Goal: Information Seeking & Learning: Learn about a topic

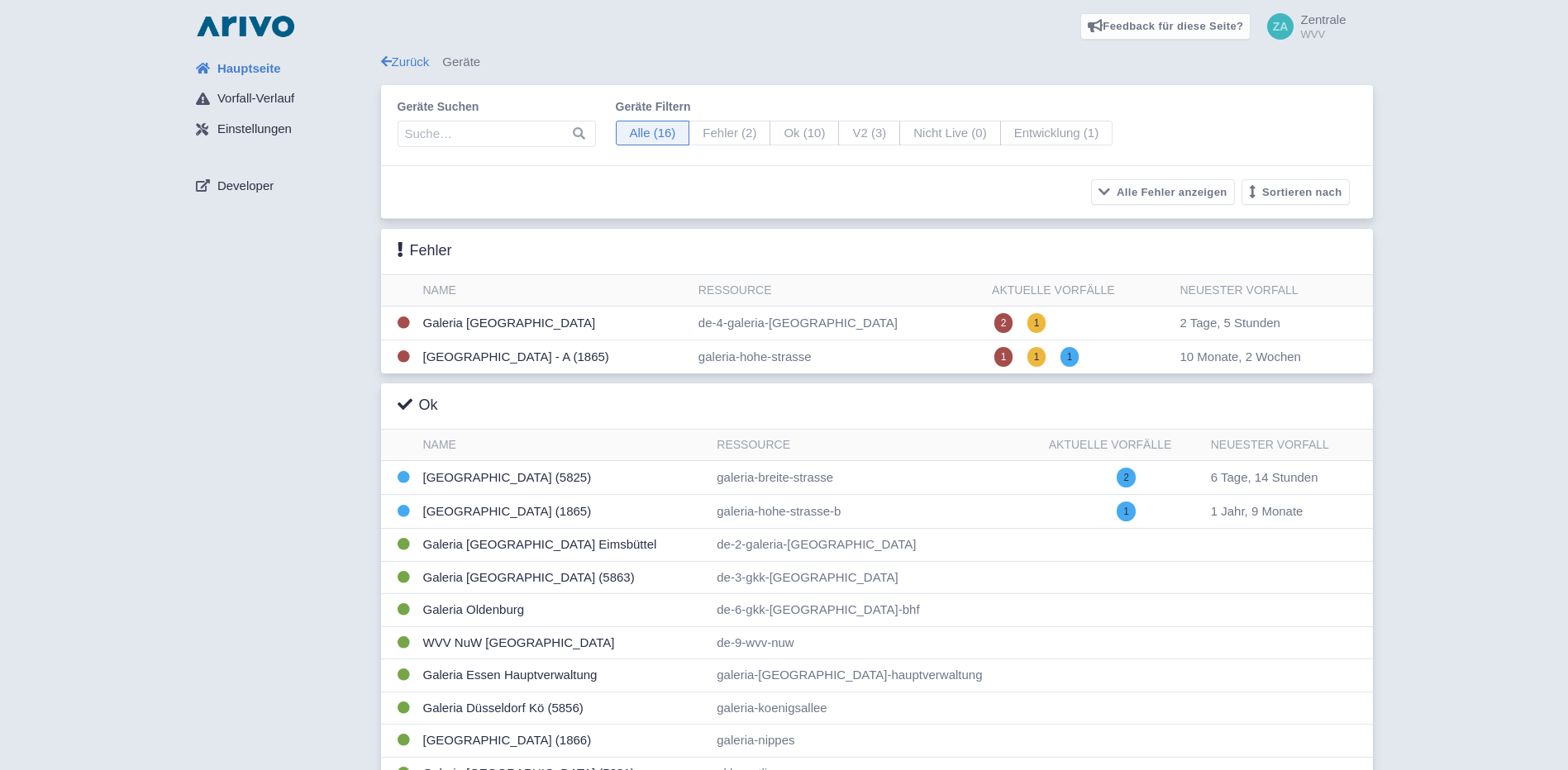
click at [412, 74] on div "Zurück Geräte Geräte suchen Geräte filtern Alle (16) Fehler (2) Ok (10) V2 (3) …" at bounding box center [877, 518] width 992 height 931
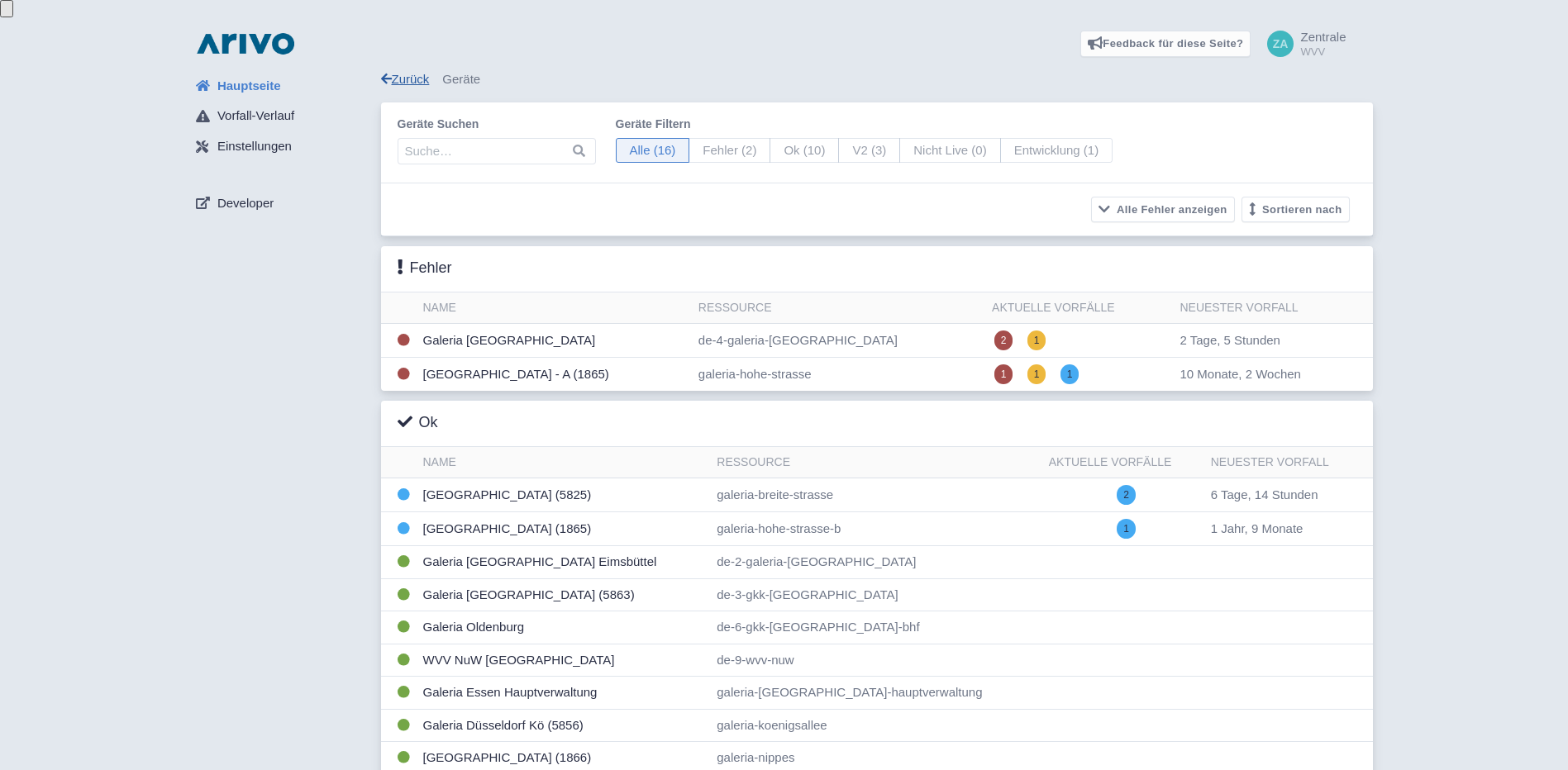
click at [411, 72] on link "Zurück" at bounding box center [406, 78] width 49 height 14
click at [412, 72] on link "Zurück" at bounding box center [406, 78] width 49 height 14
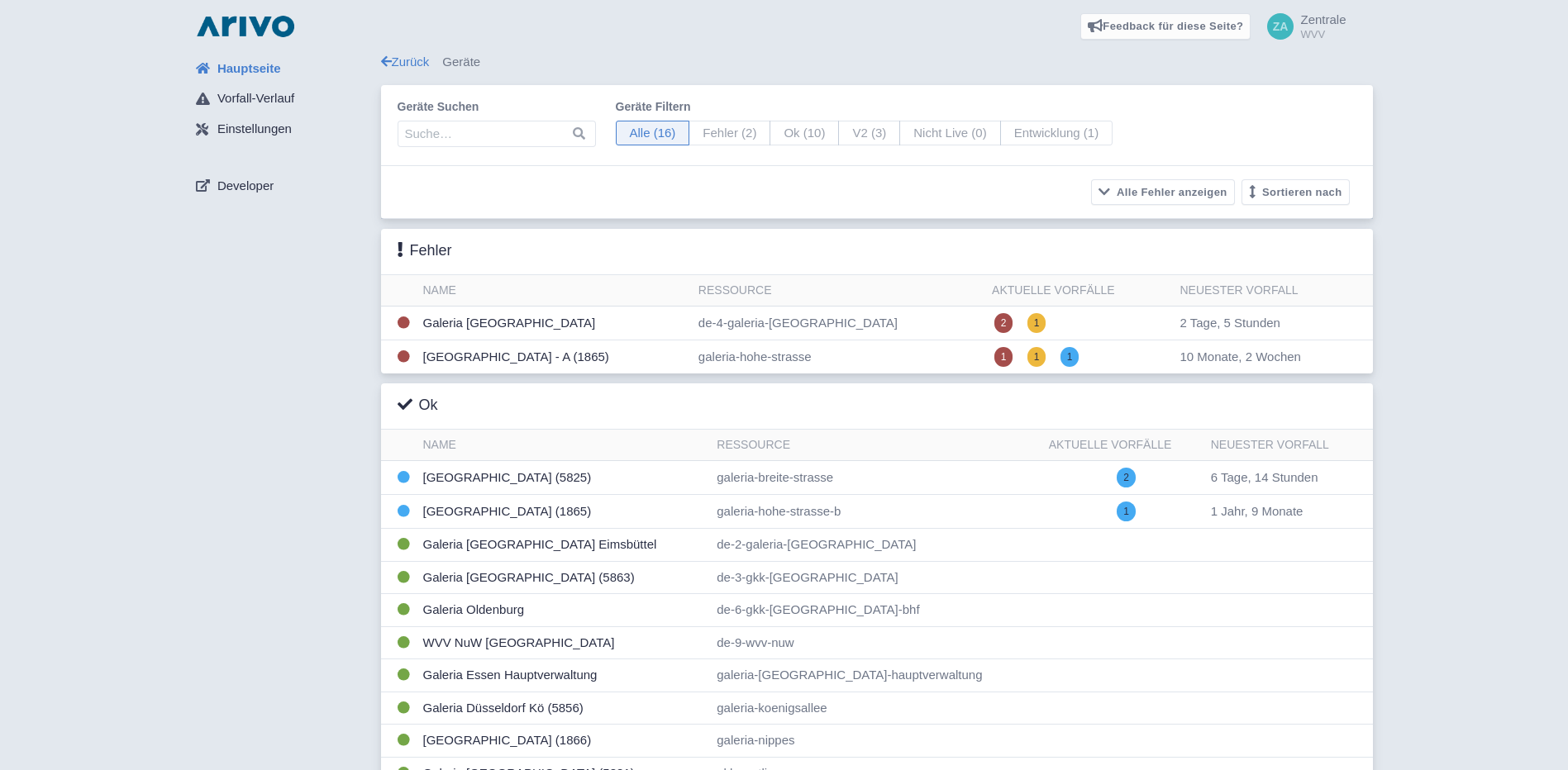
click at [248, 71] on span "Hauptseite" at bounding box center [250, 69] width 64 height 19
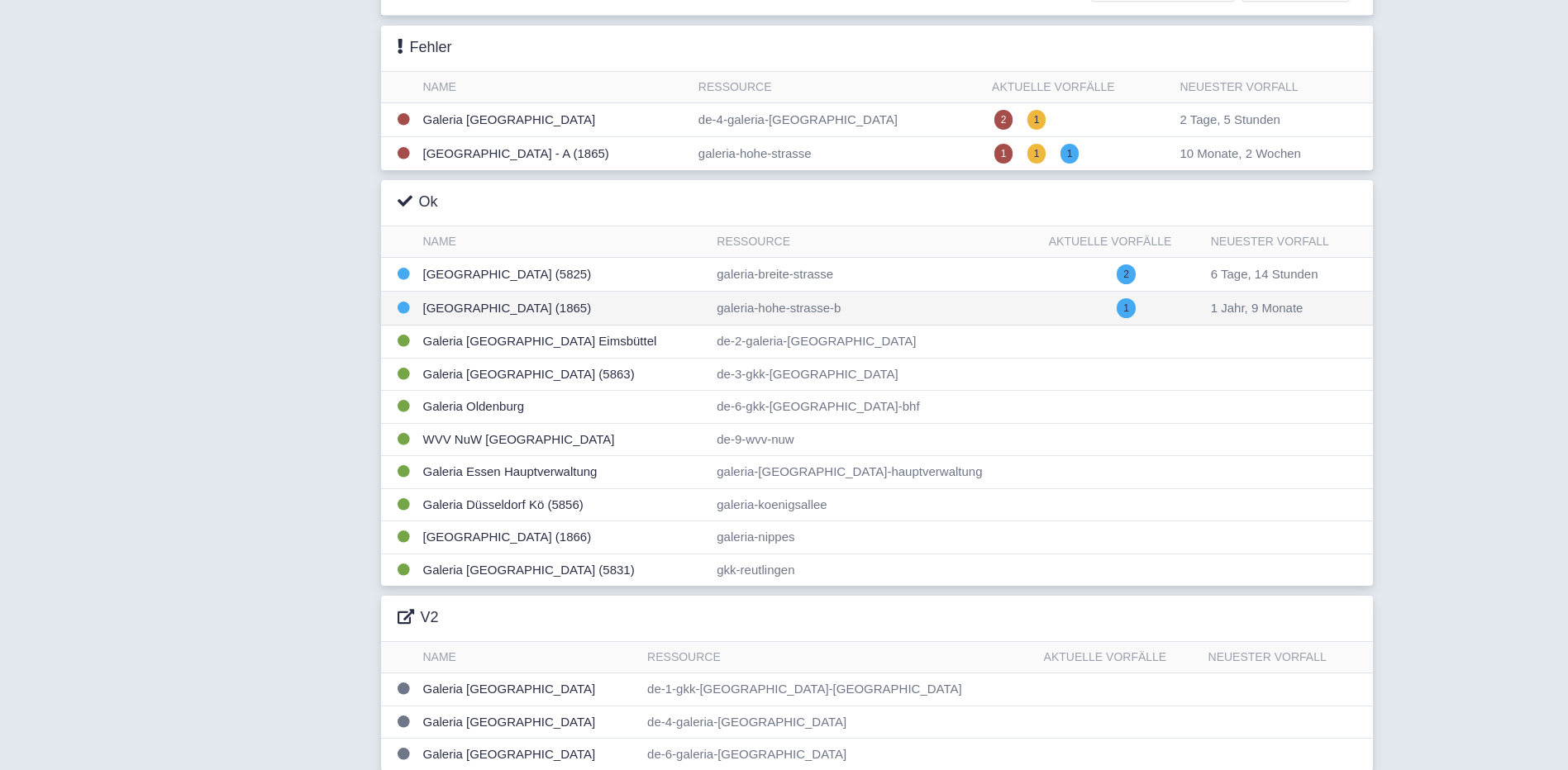
scroll to position [214, 0]
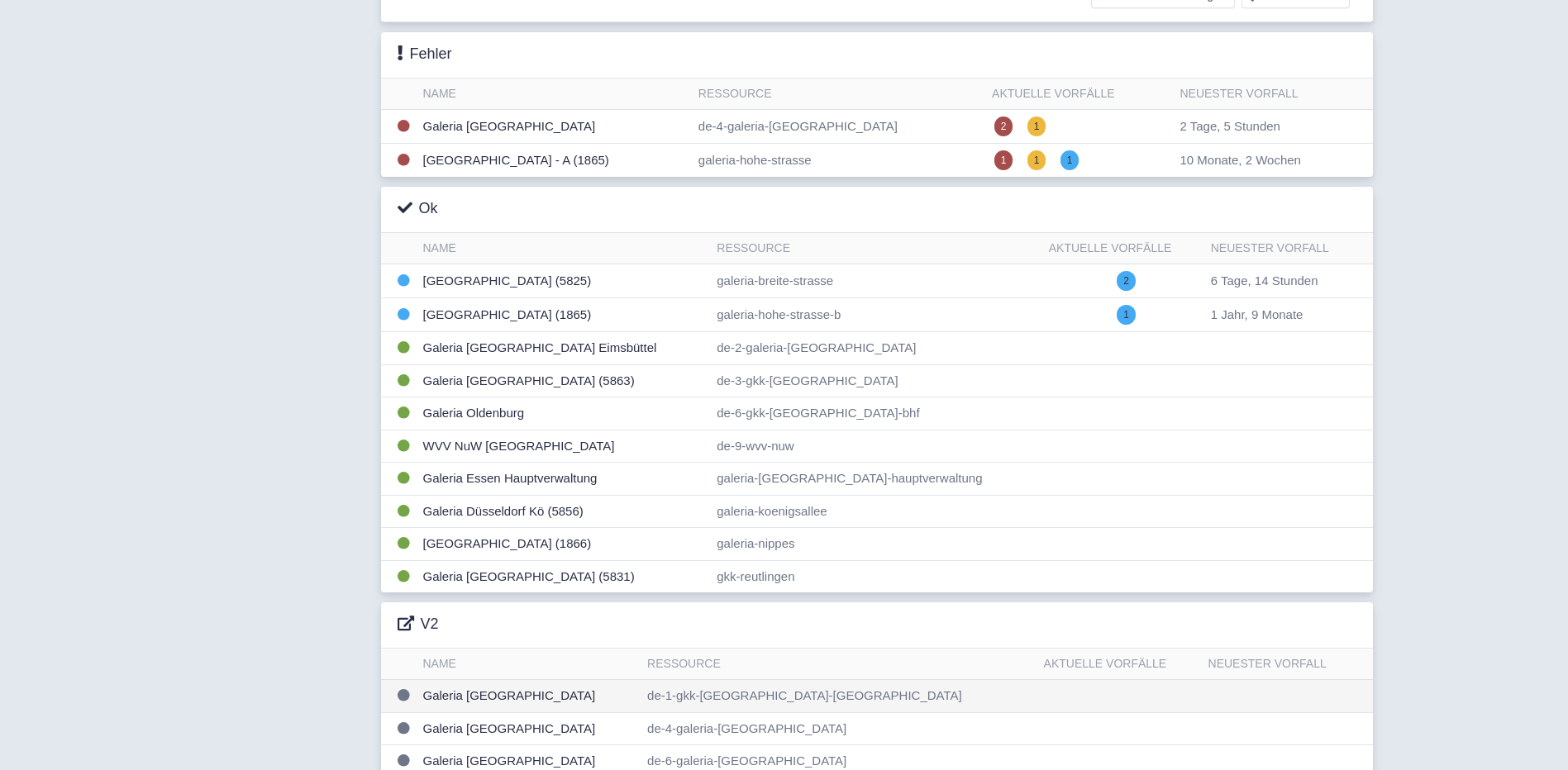
click at [485, 684] on td "Galeria Berlin Spandau" at bounding box center [528, 696] width 225 height 33
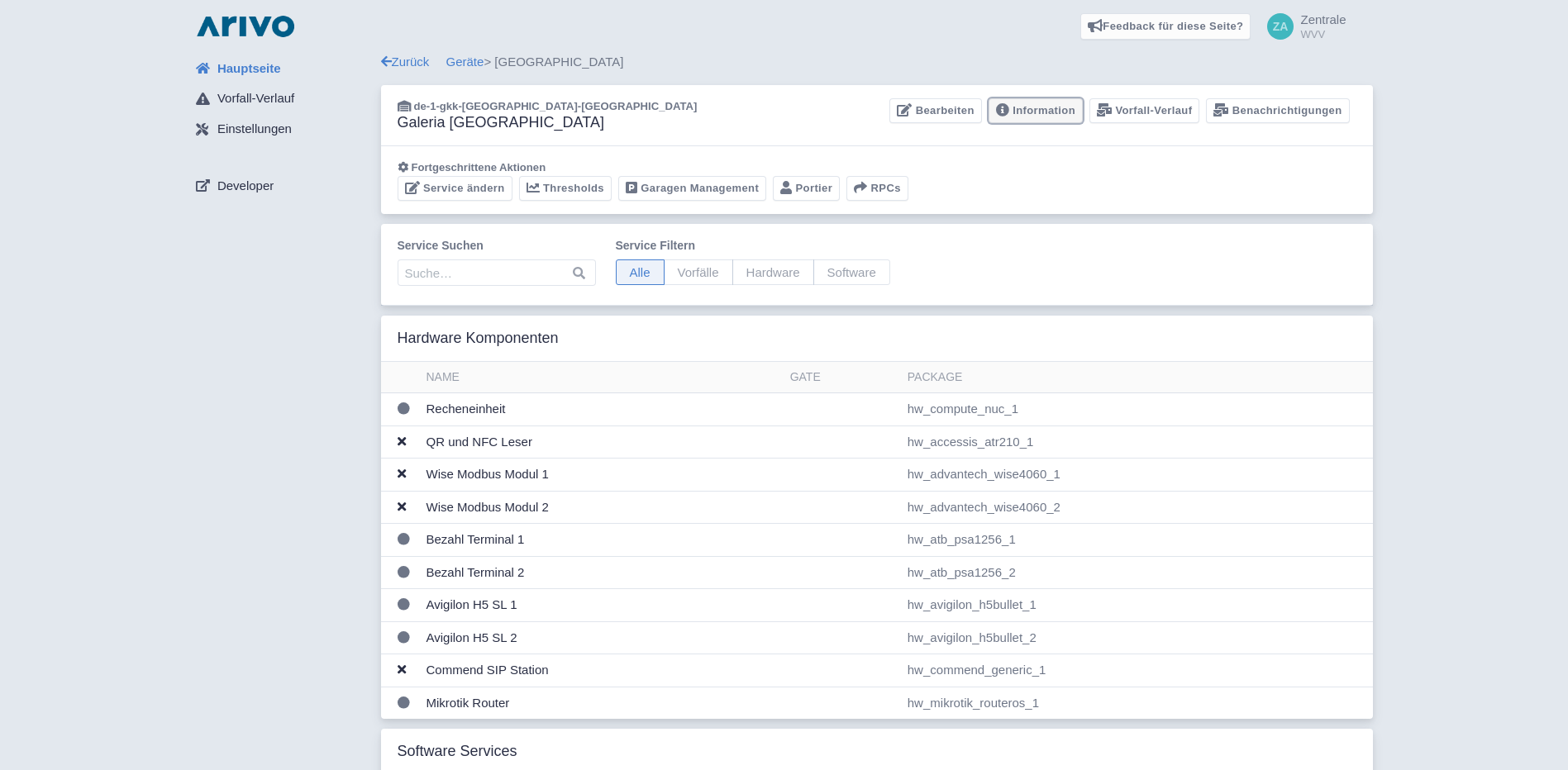
click at [1044, 109] on link "Information" at bounding box center [1036, 110] width 94 height 25
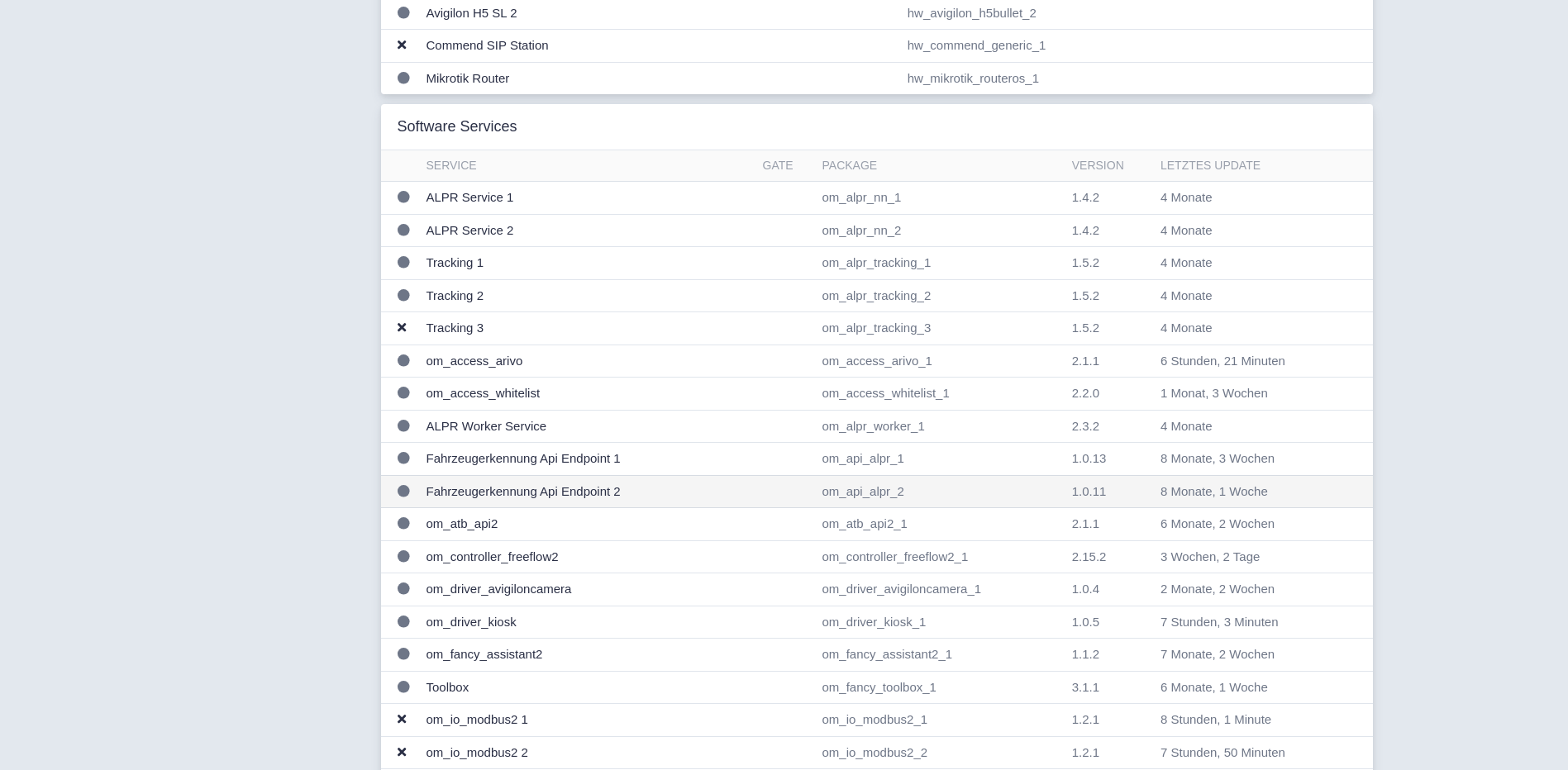
scroll to position [991, 0]
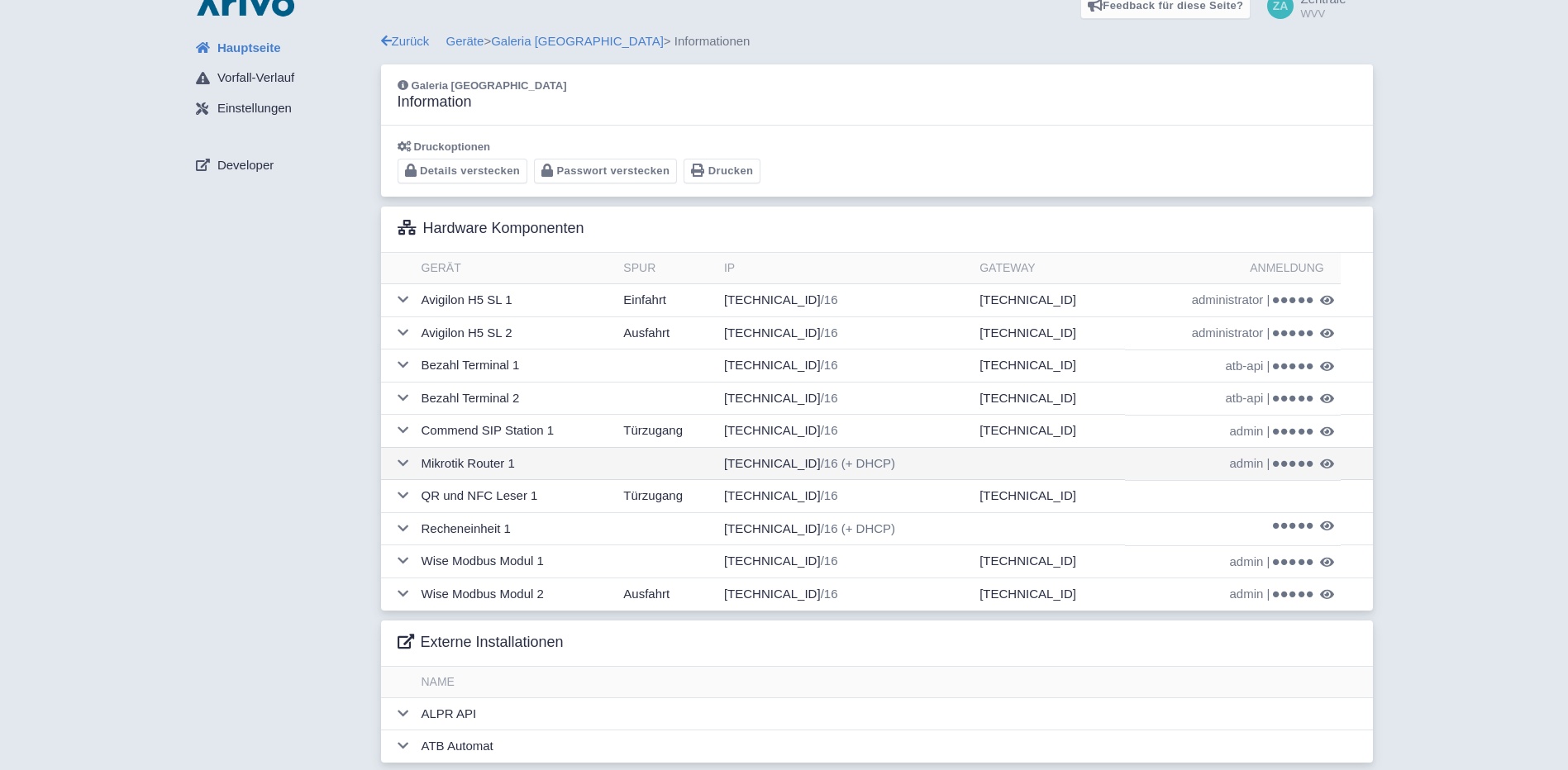
scroll to position [24, 0]
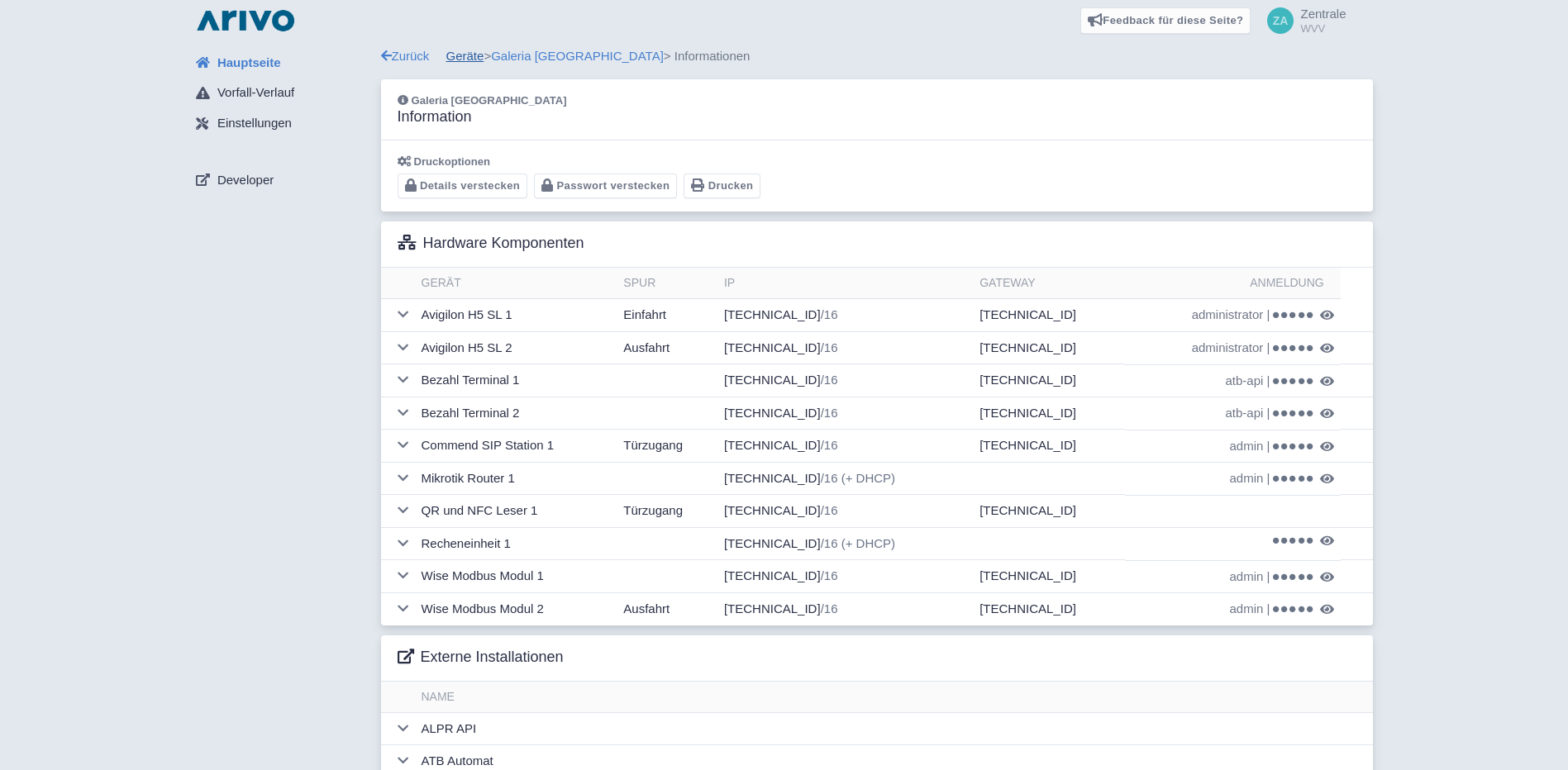
click at [472, 49] on link "Geräte" at bounding box center [465, 56] width 38 height 14
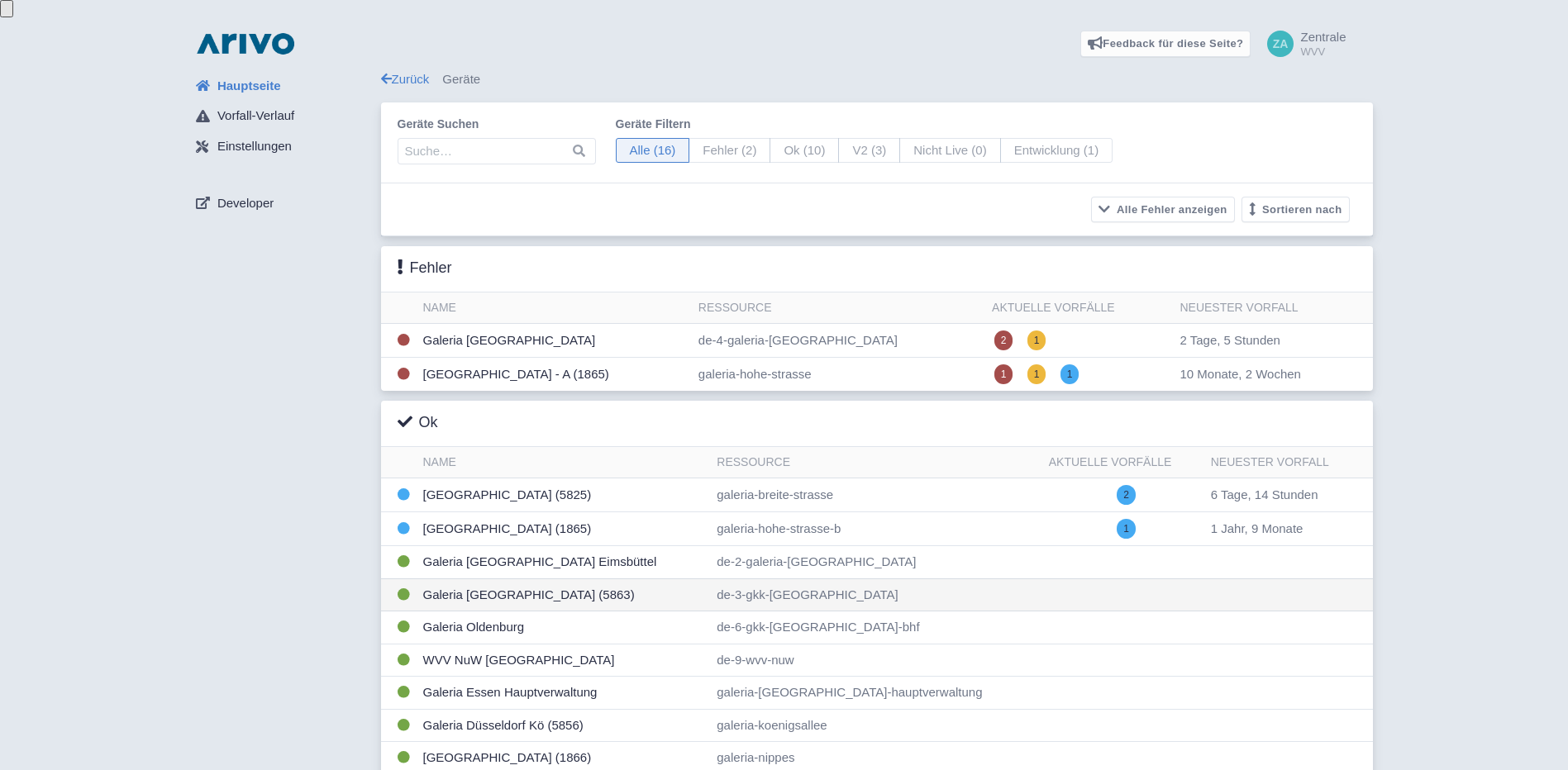
click at [475, 578] on td "Galeria [GEOGRAPHIC_DATA] (5863)" at bounding box center [563, 594] width 294 height 33
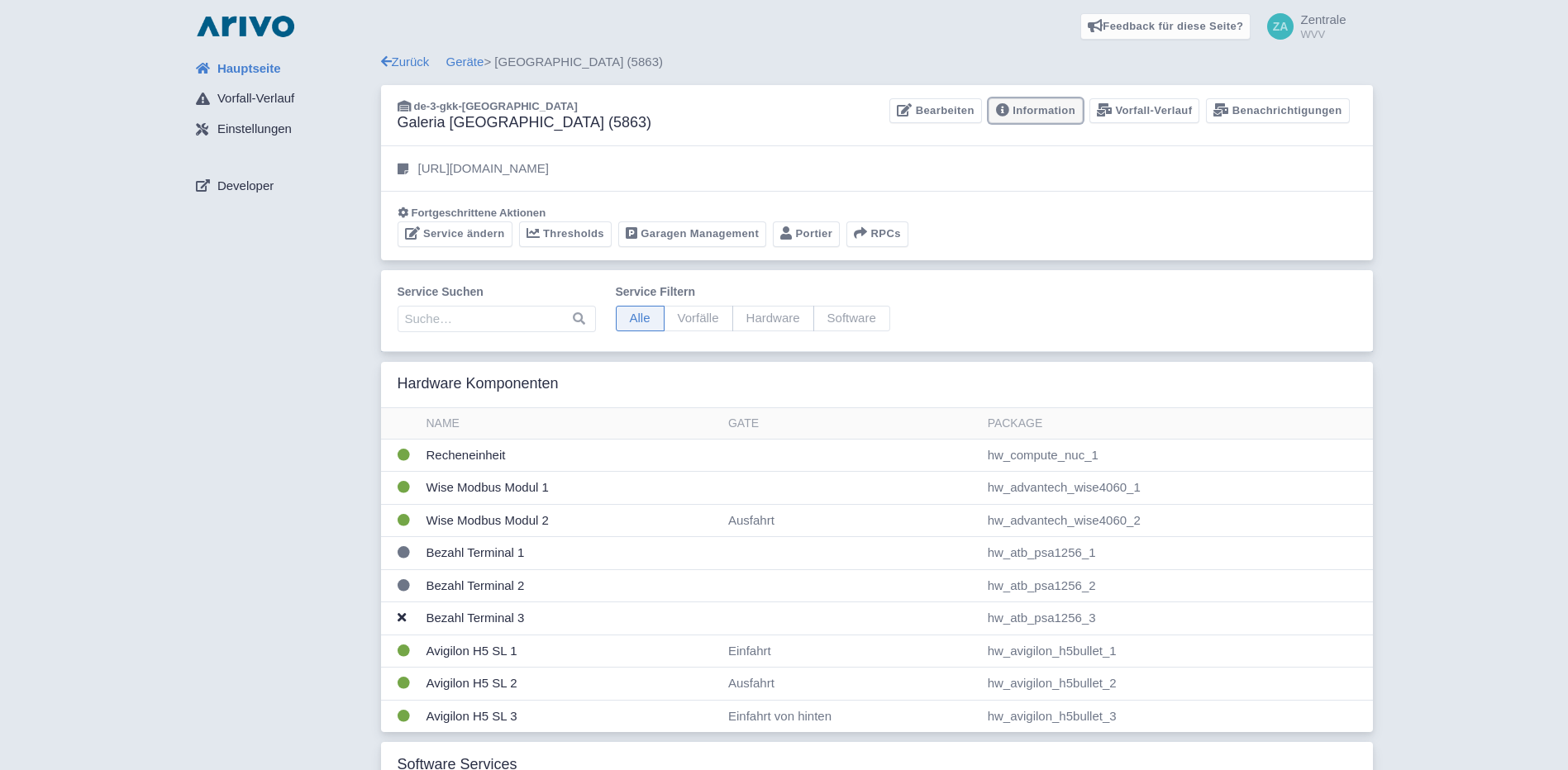
click at [1040, 111] on link "Information" at bounding box center [1036, 110] width 94 height 25
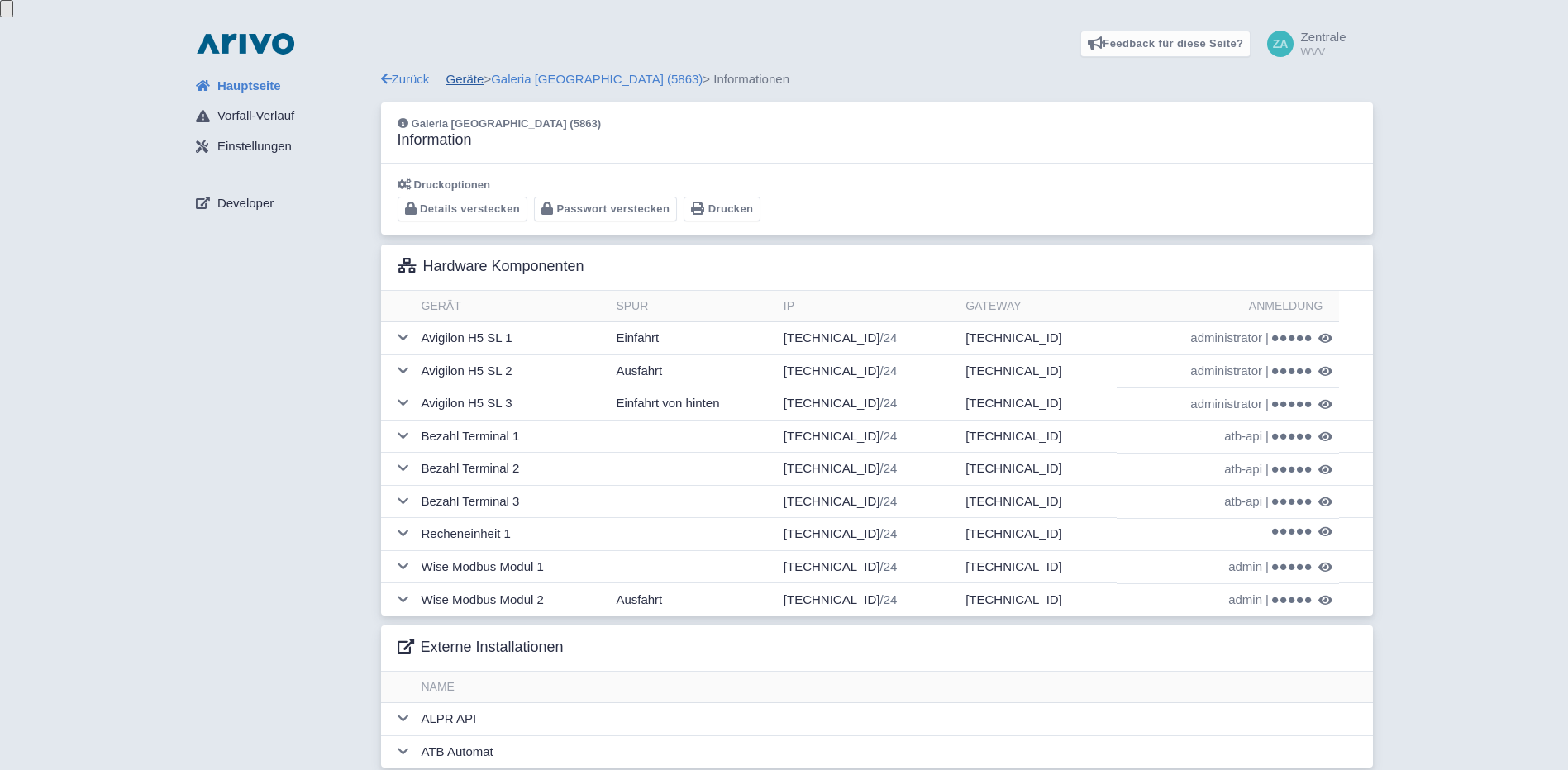
click at [469, 72] on link "Geräte" at bounding box center [465, 78] width 38 height 14
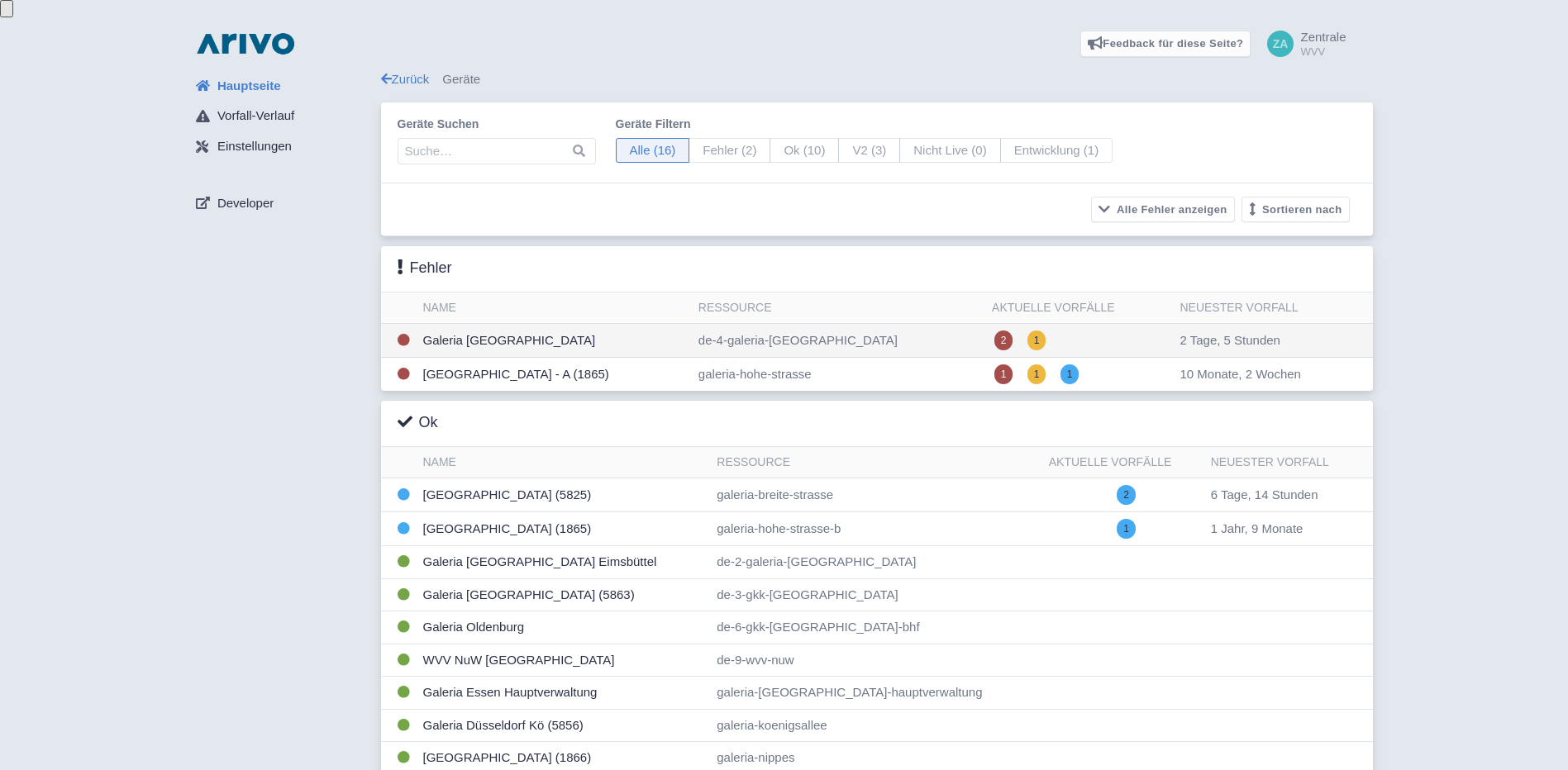
click at [506, 333] on td "Galeria [GEOGRAPHIC_DATA]" at bounding box center [554, 341] width 275 height 34
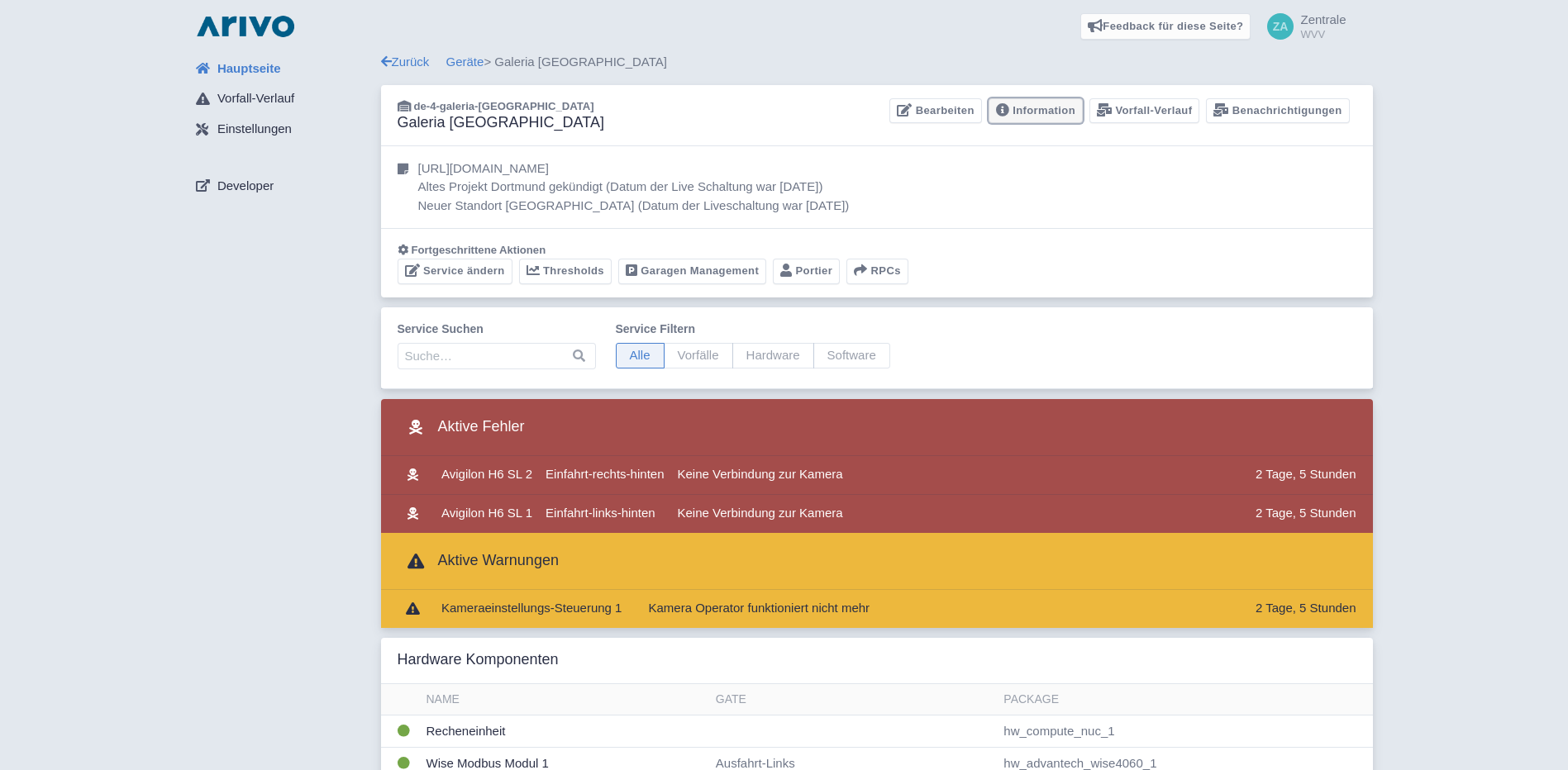
click at [1052, 114] on link "Information" at bounding box center [1036, 110] width 94 height 25
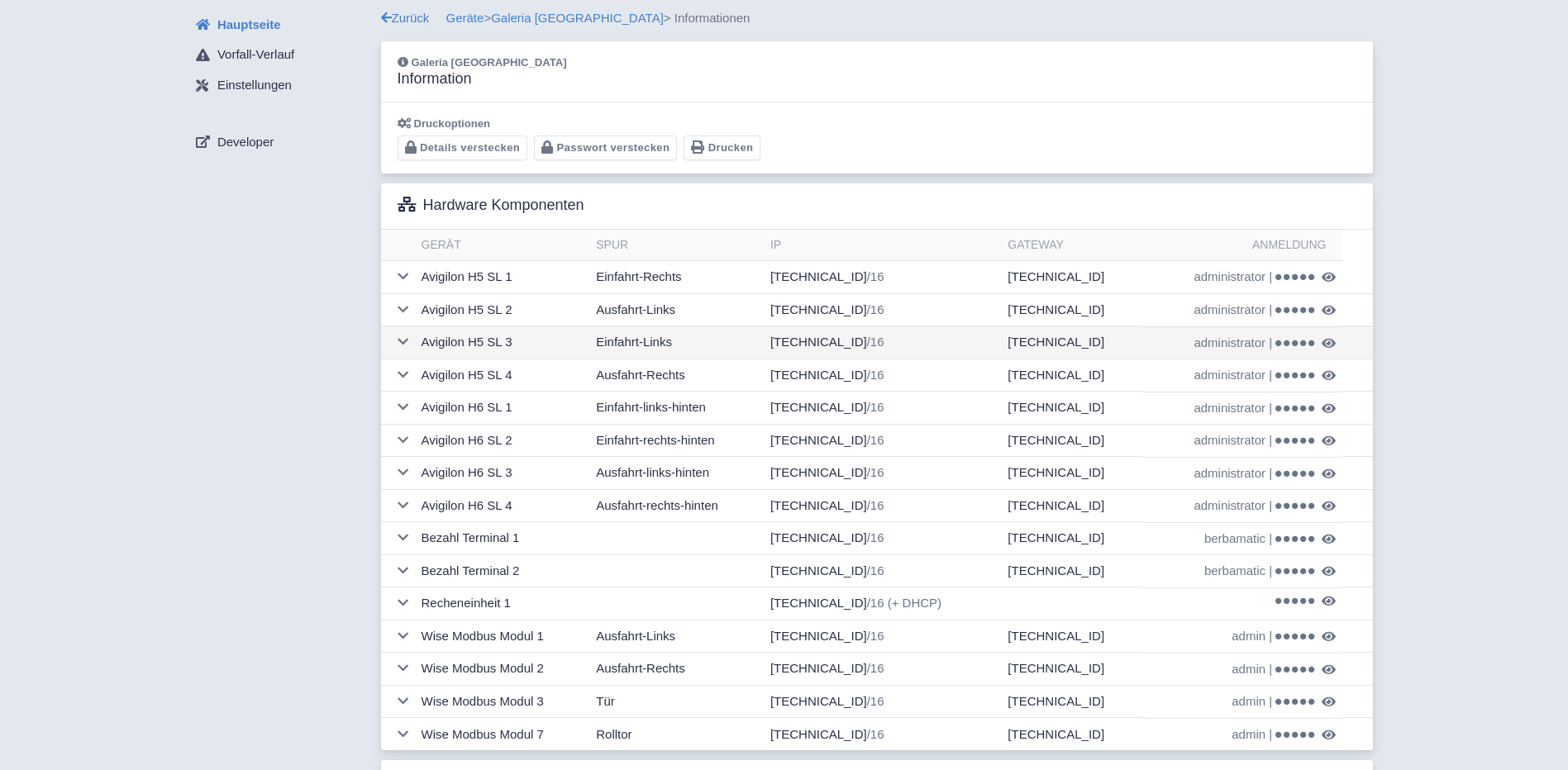
scroll to position [166, 0]
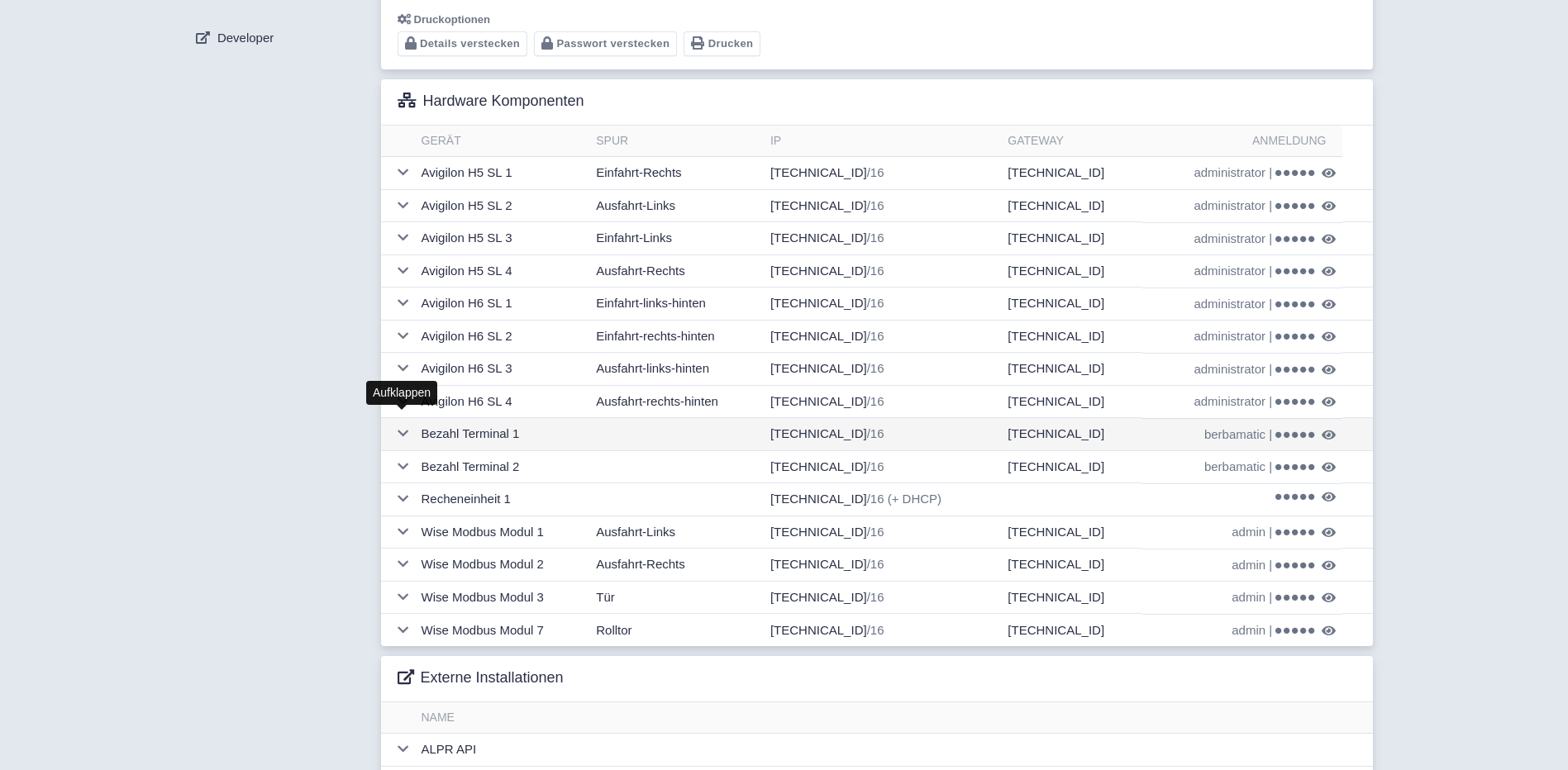
click at [408, 427] on icon at bounding box center [402, 433] width 10 height 12
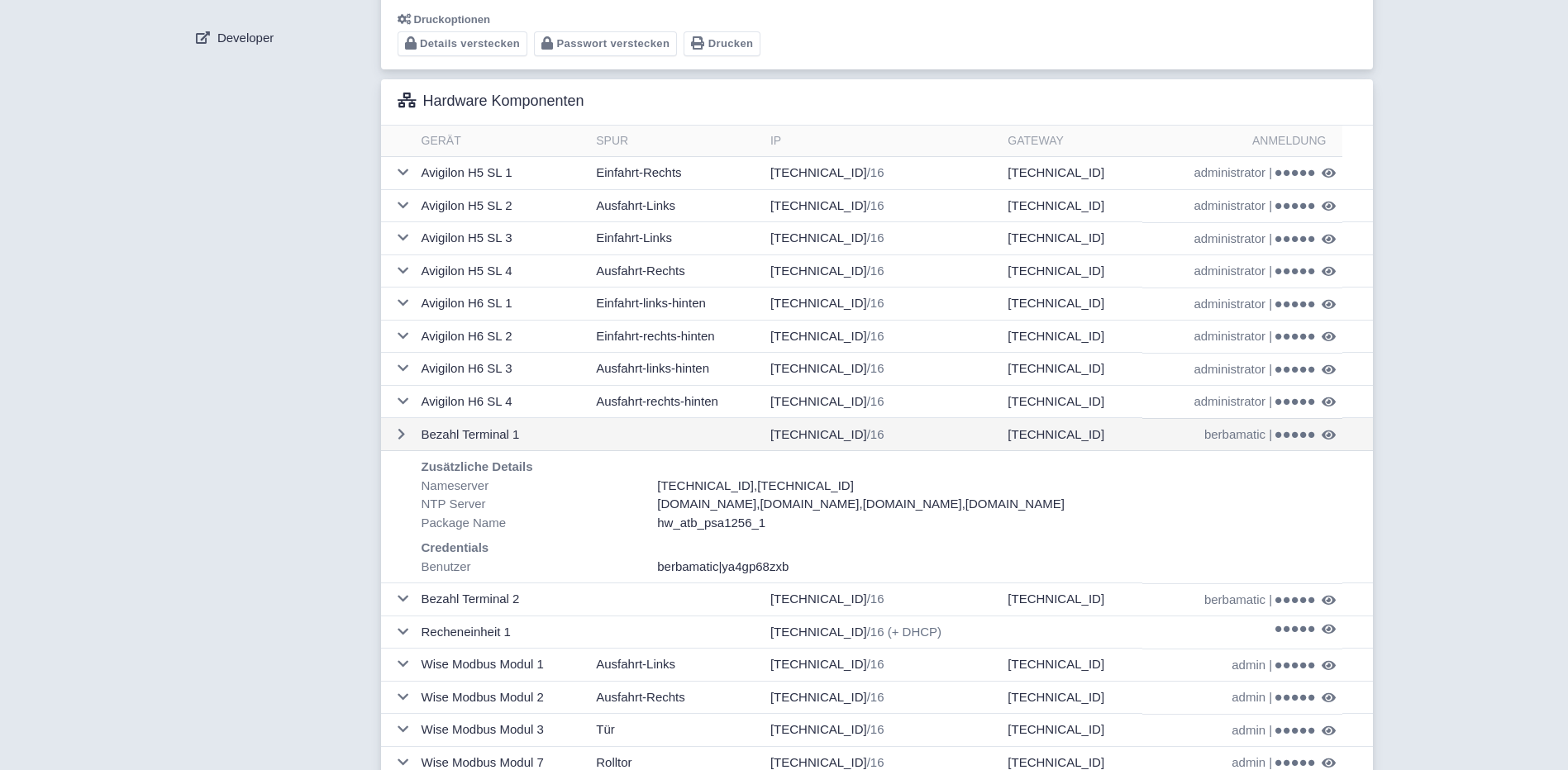
click at [408, 418] on td at bounding box center [398, 434] width 34 height 33
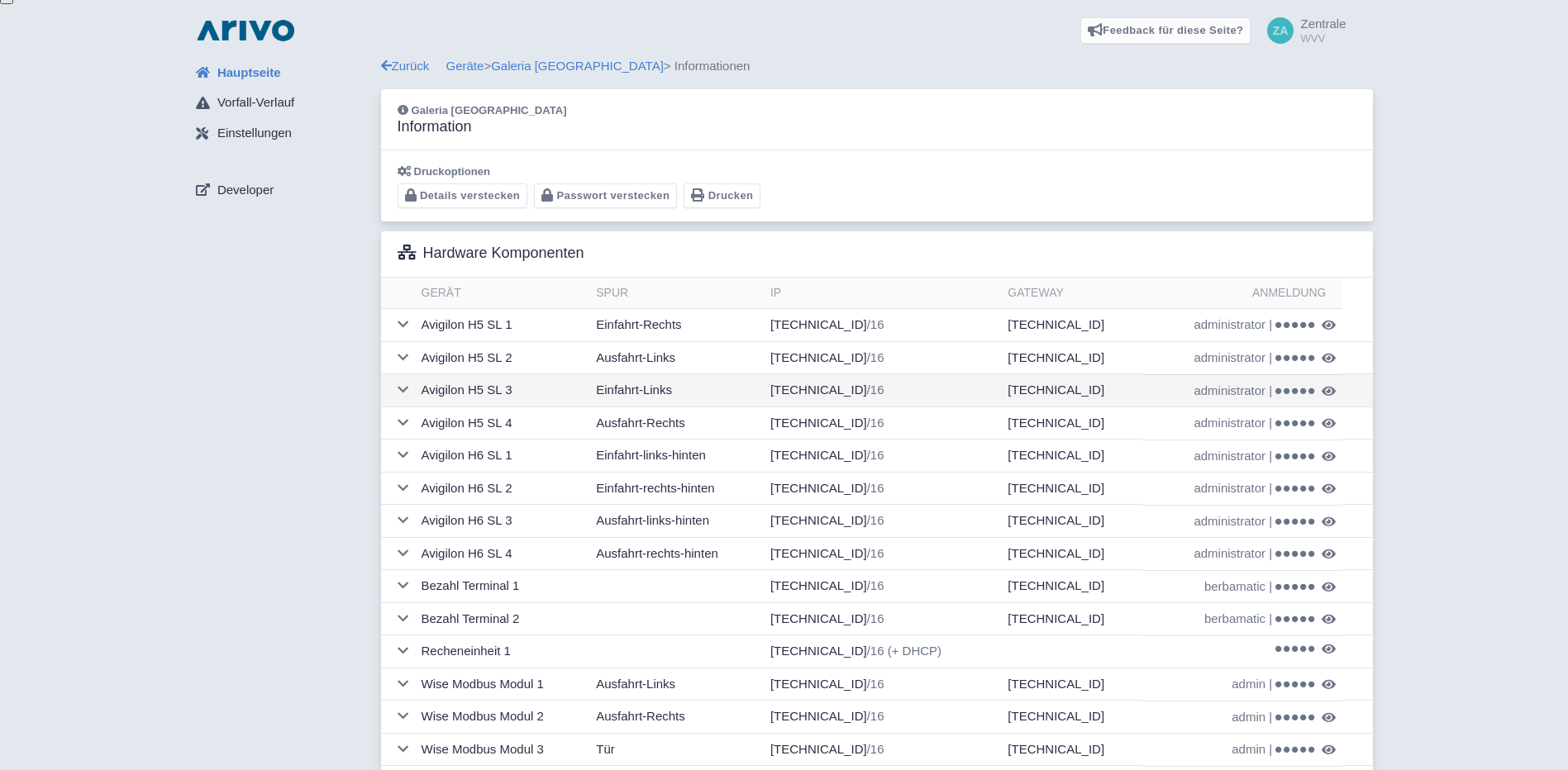
scroll to position [0, 0]
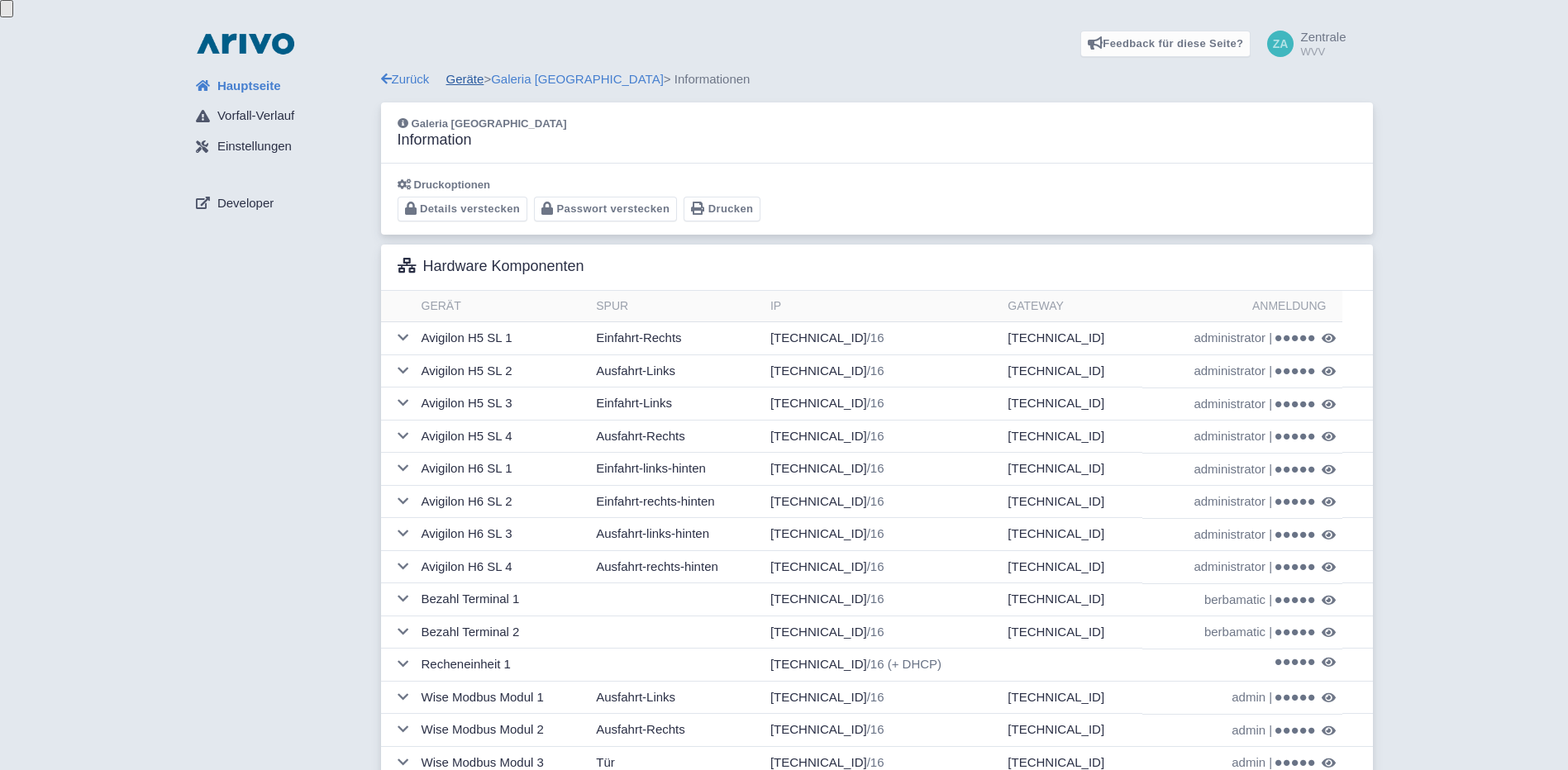
click at [477, 72] on link "Geräte" at bounding box center [465, 78] width 38 height 14
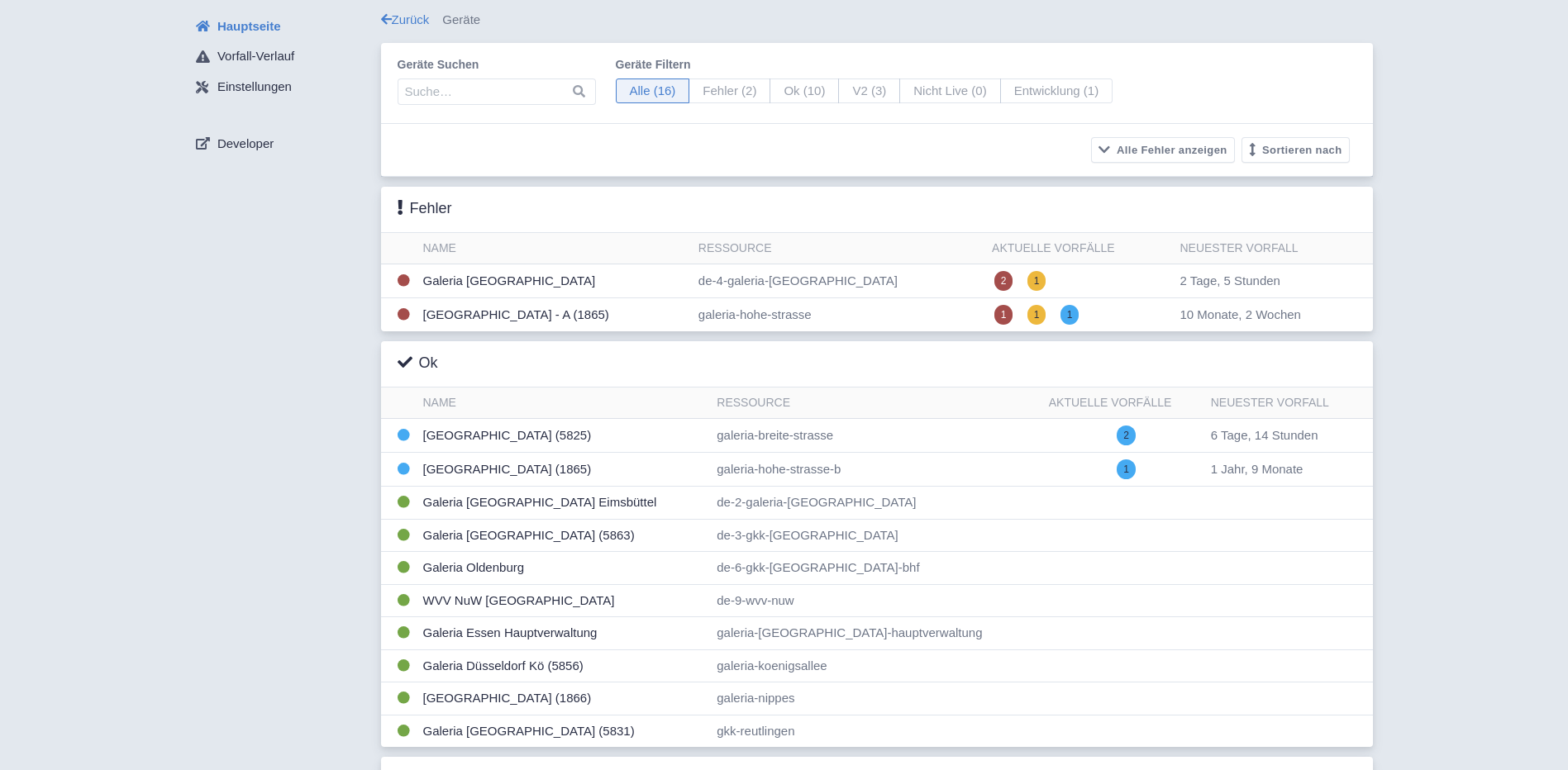
scroll to position [83, 0]
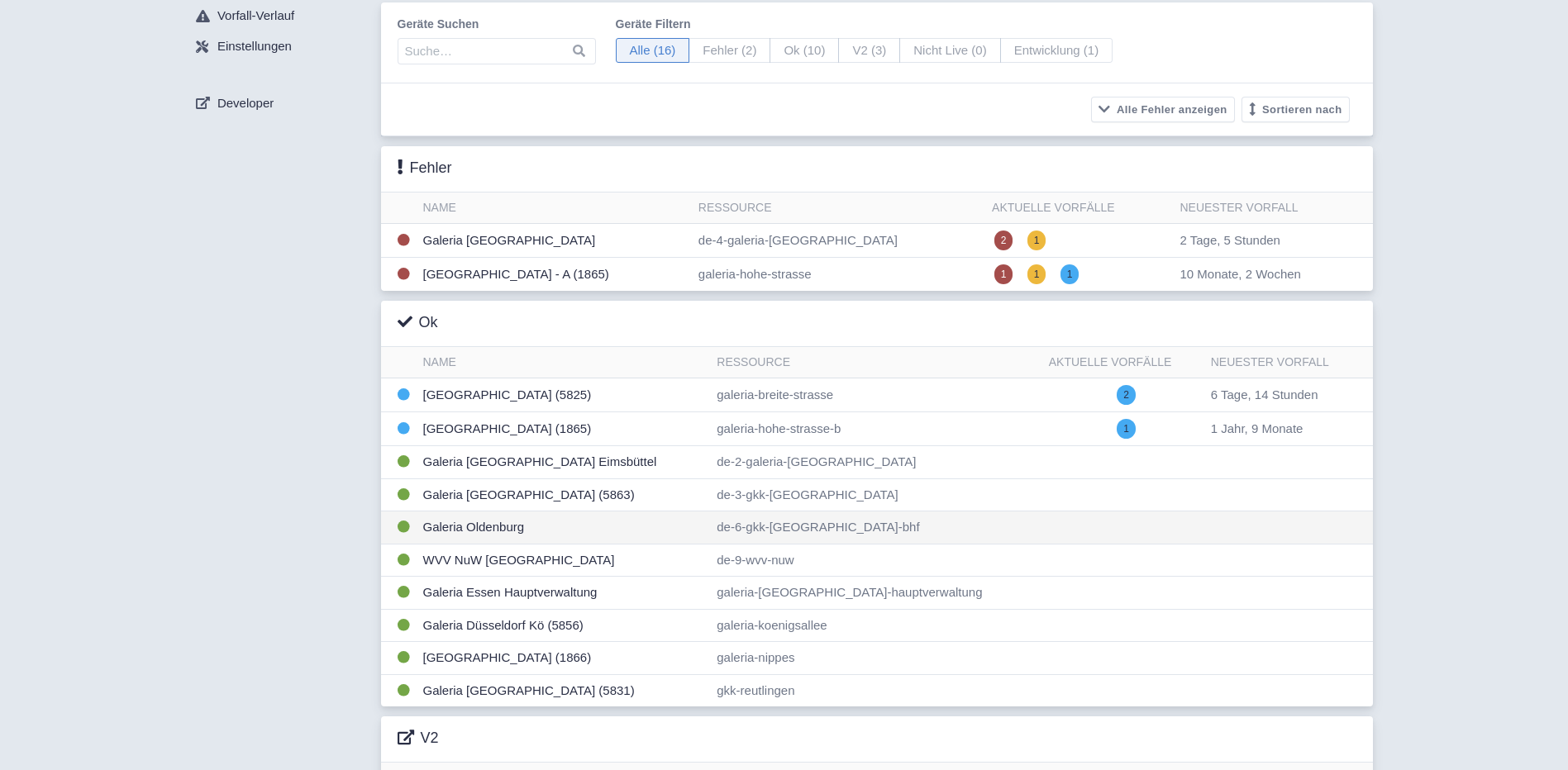
click at [488, 523] on td "Galeria Oldenburg" at bounding box center [563, 527] width 294 height 33
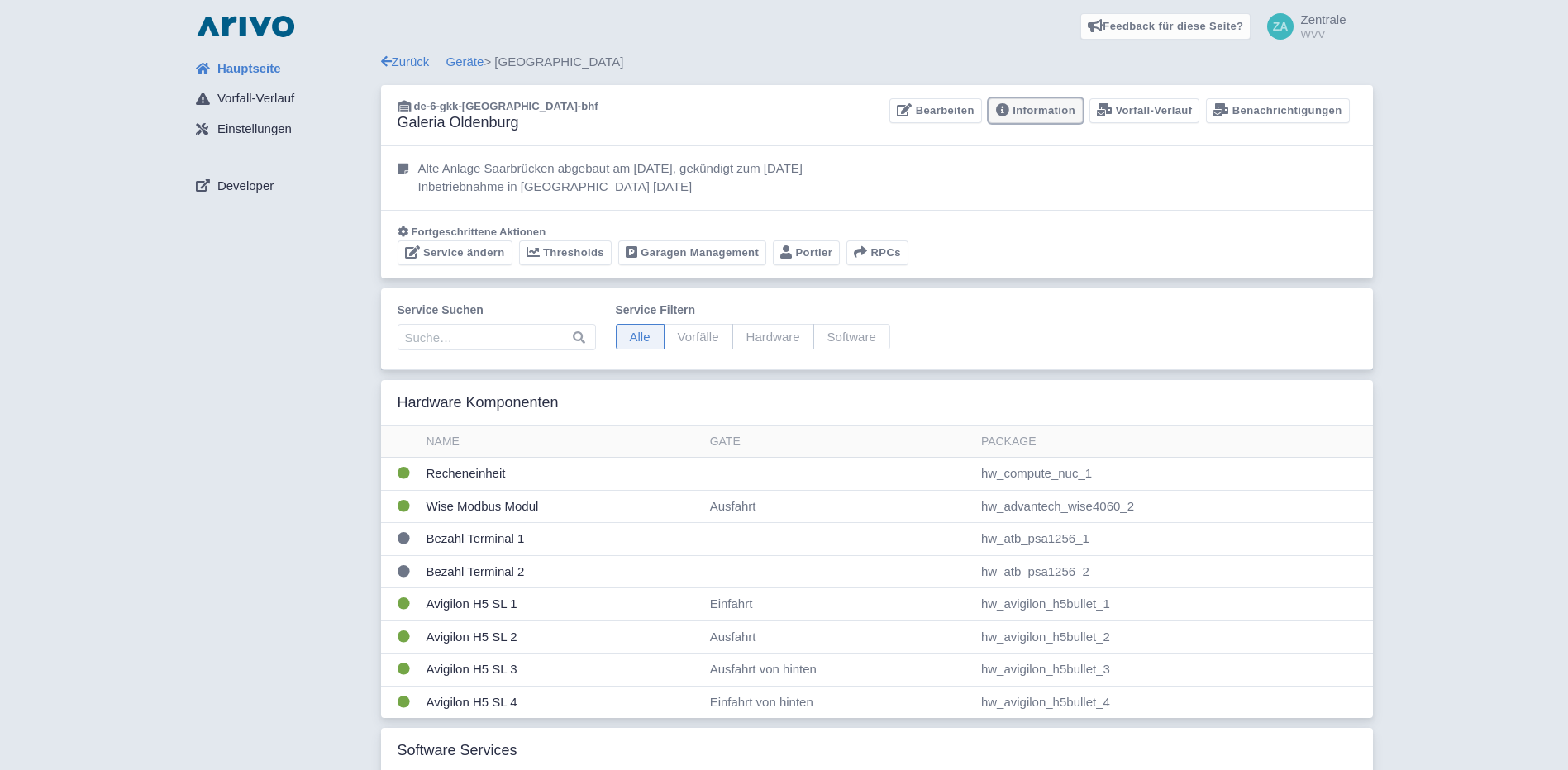
click at [1069, 115] on link "Information" at bounding box center [1036, 110] width 94 height 25
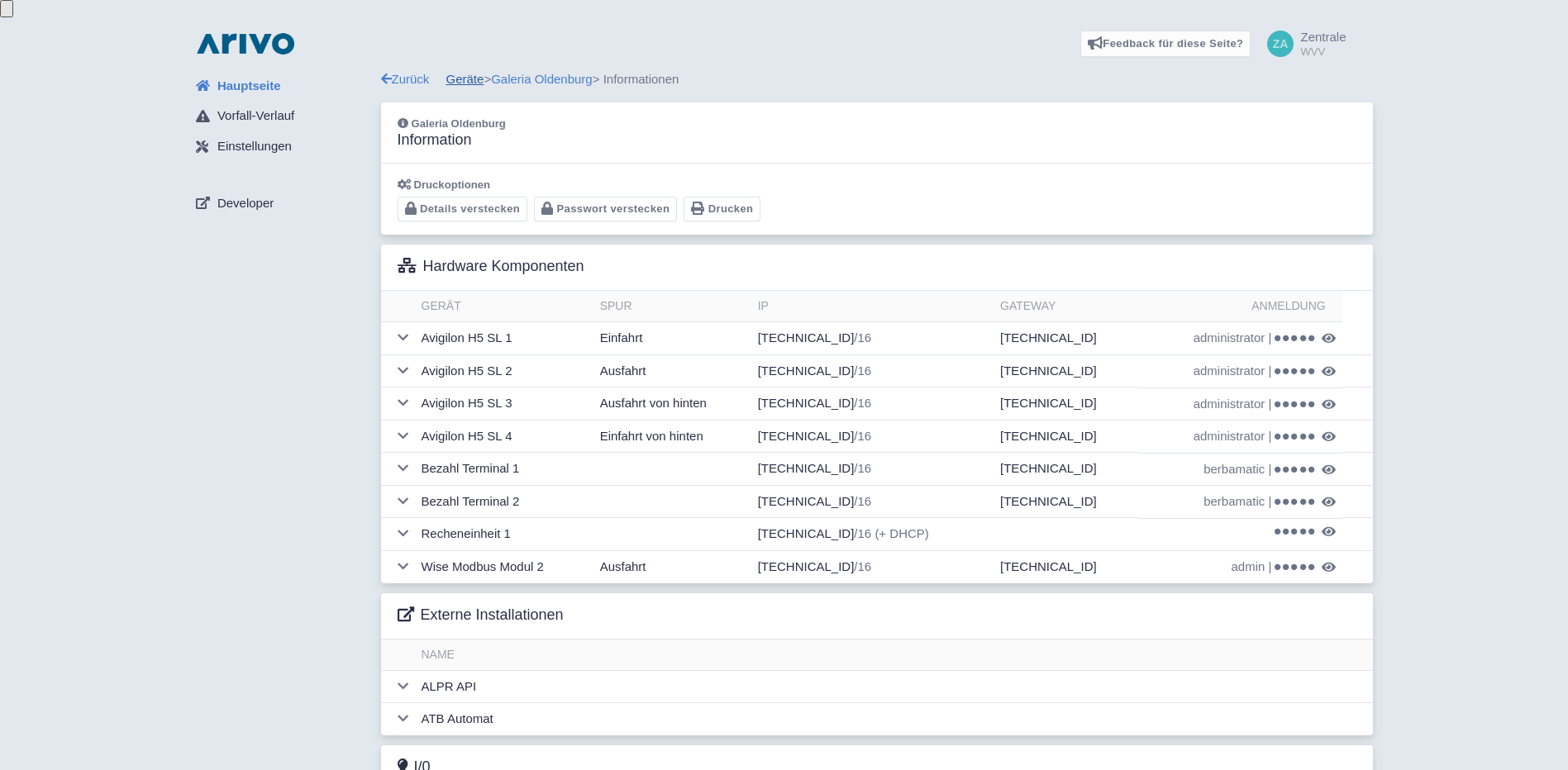
click at [470, 72] on link "Geräte" at bounding box center [465, 78] width 38 height 14
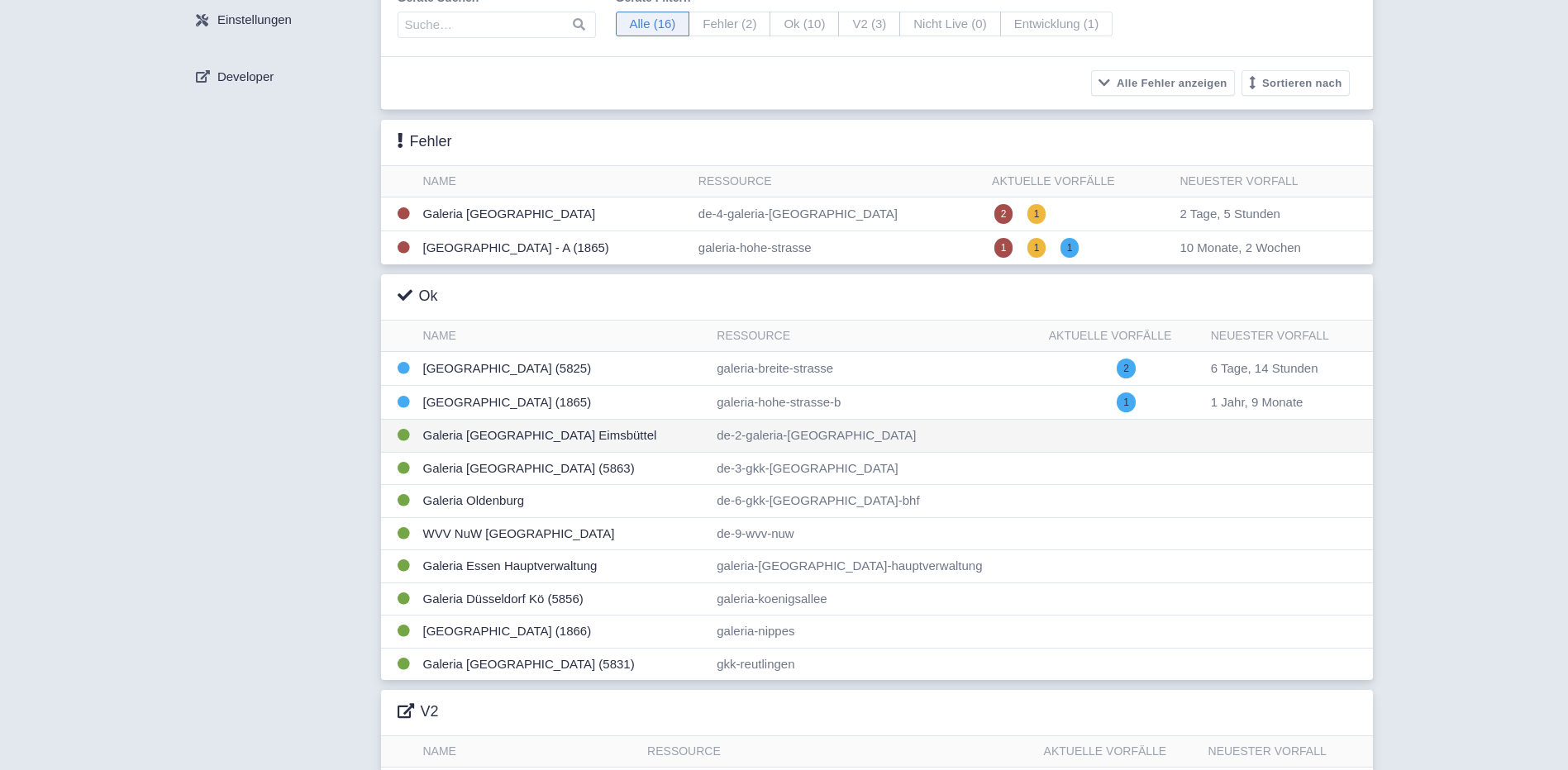
scroll to position [214, 0]
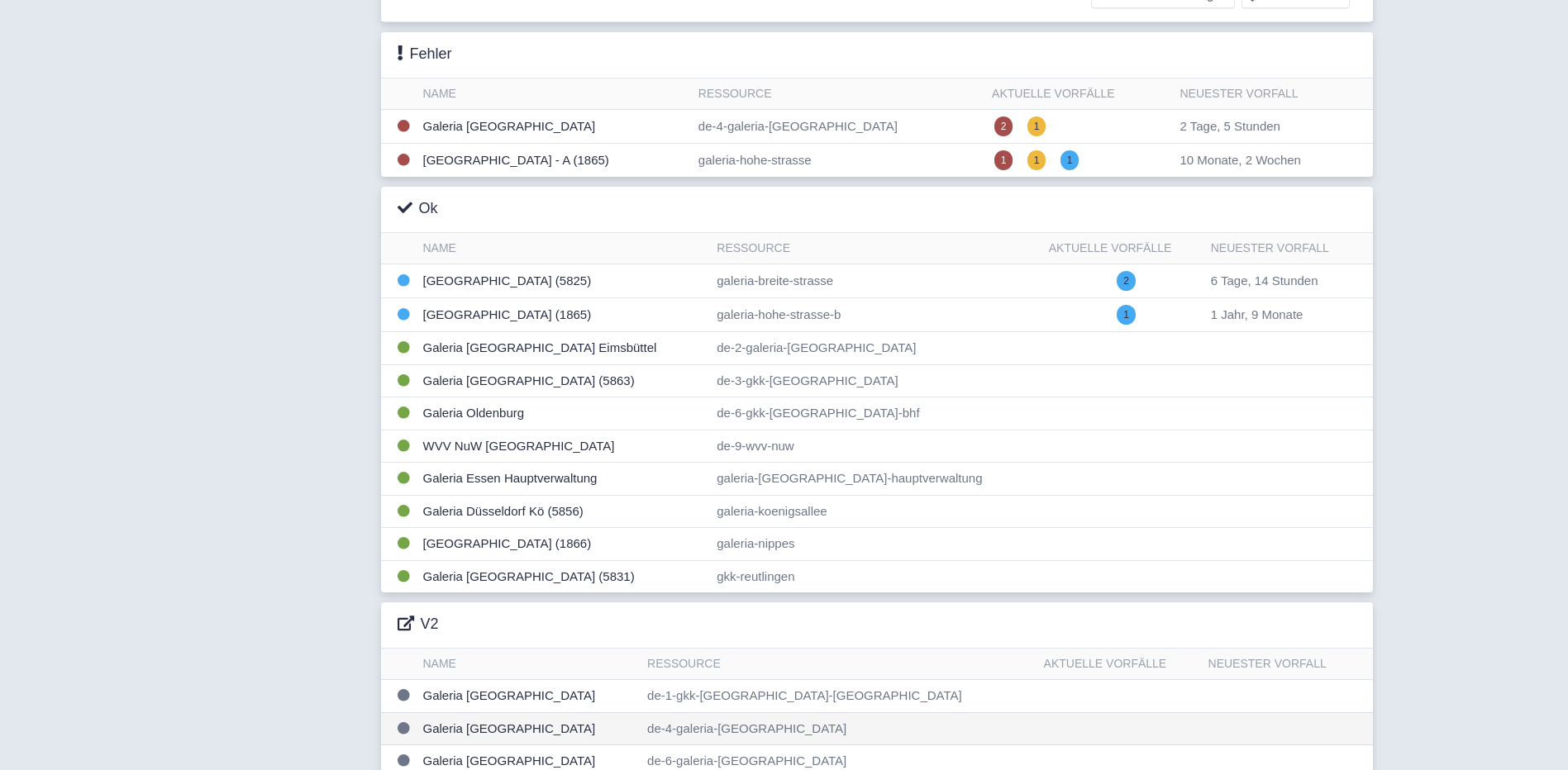
click at [463, 713] on td "Galeria [GEOGRAPHIC_DATA]" at bounding box center [528, 729] width 225 height 33
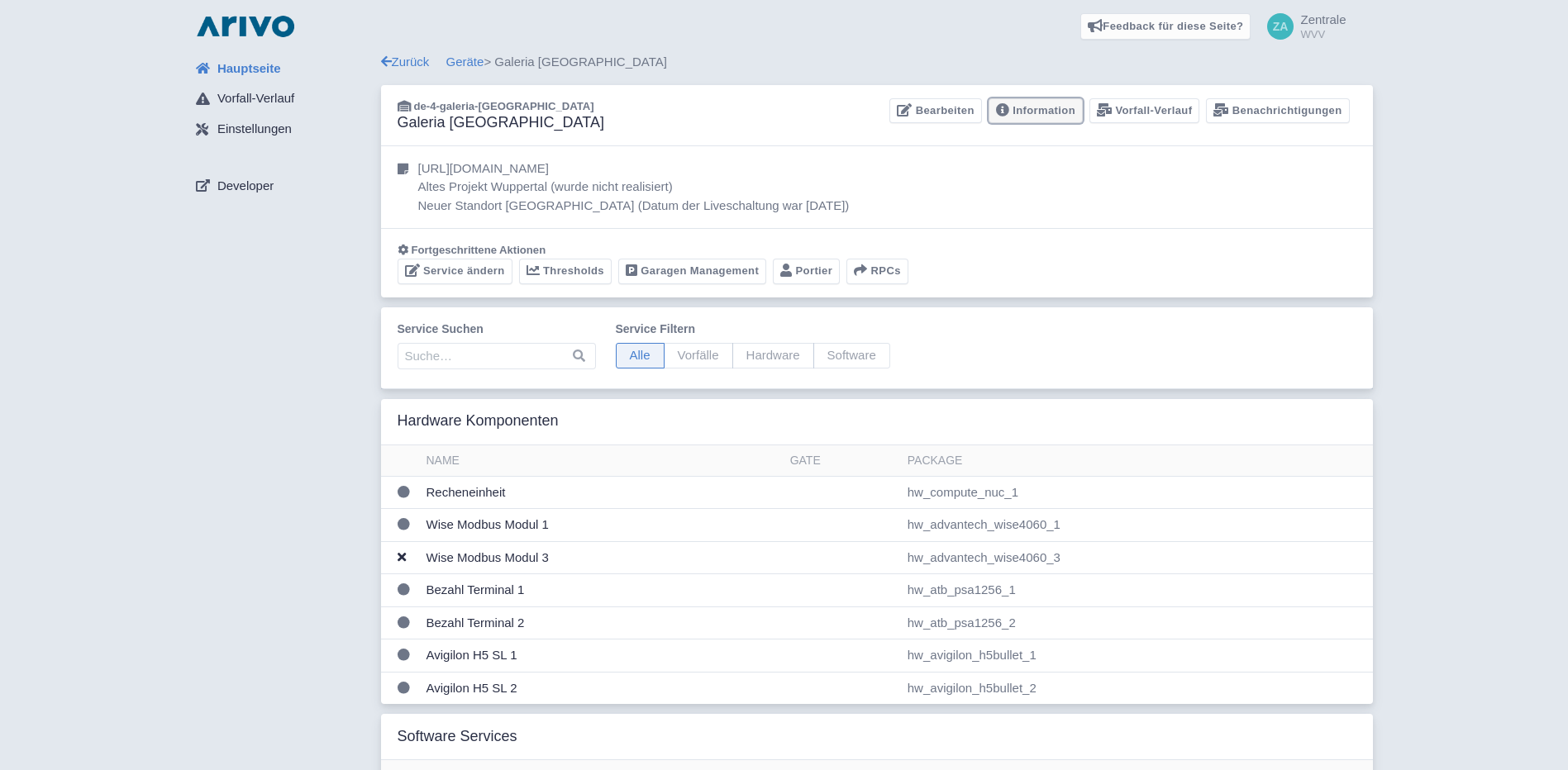
click at [1065, 113] on link "Information" at bounding box center [1036, 110] width 94 height 25
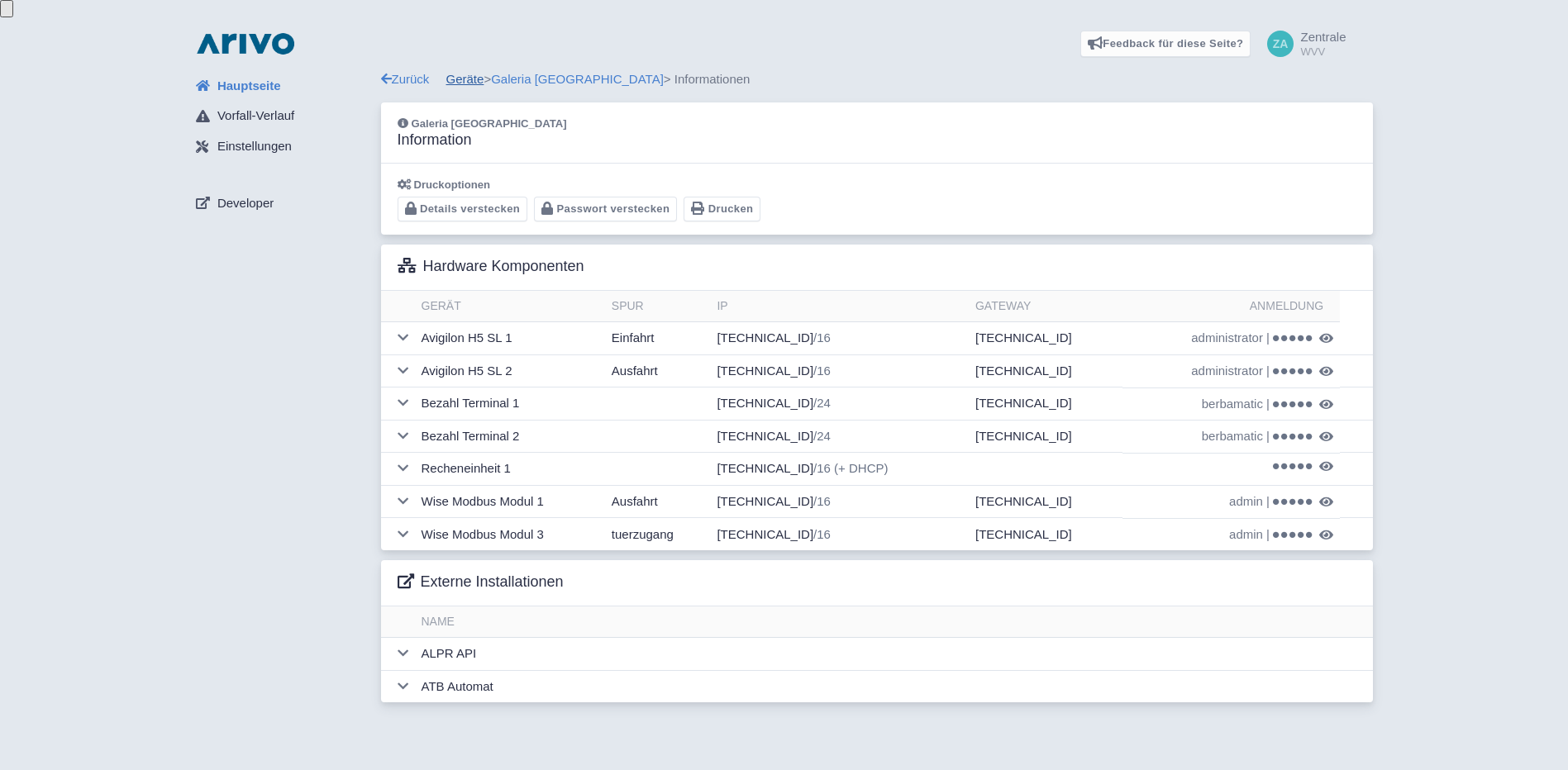
click at [465, 72] on link "Geräte" at bounding box center [465, 78] width 38 height 14
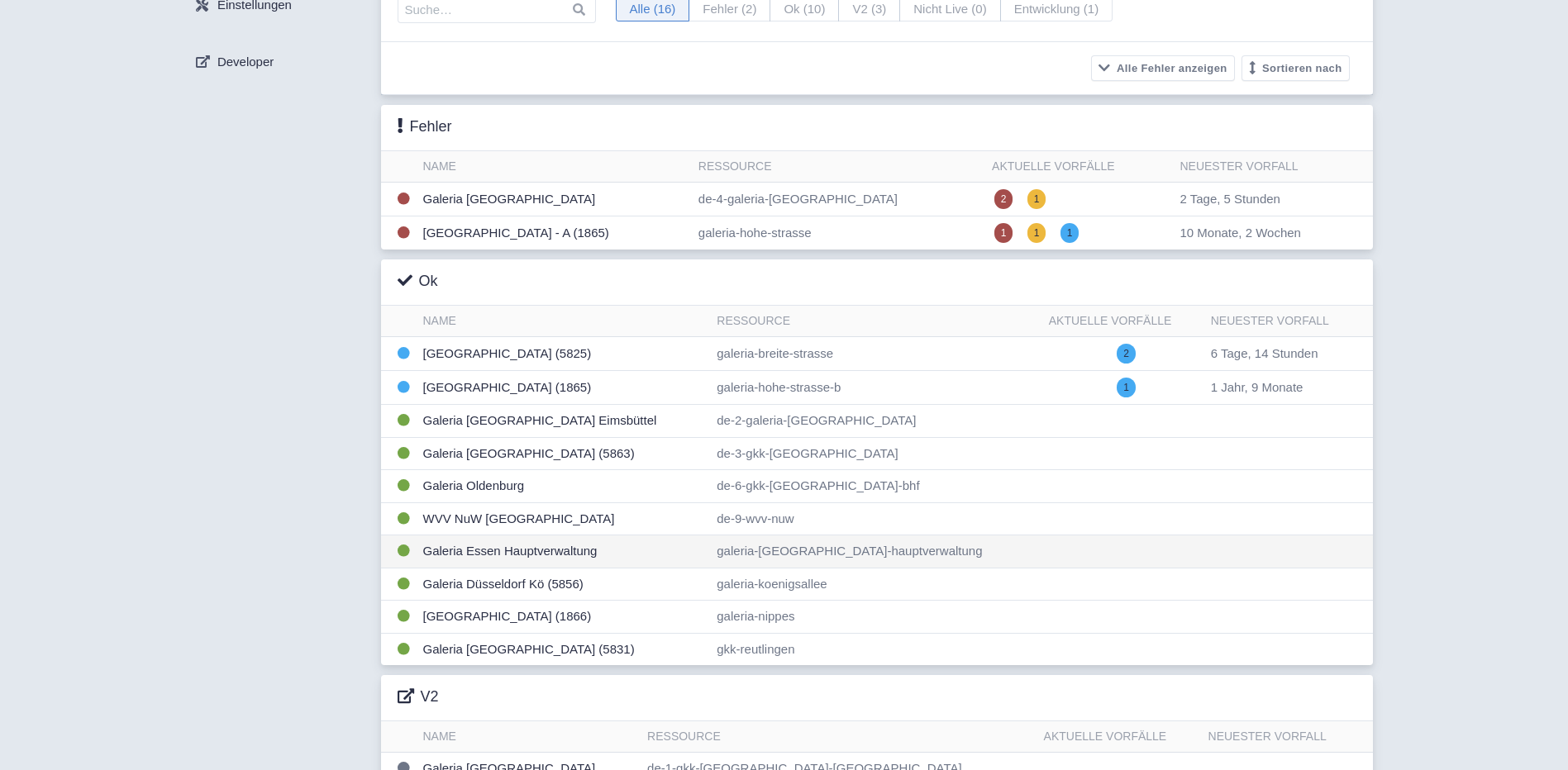
scroll to position [214, 0]
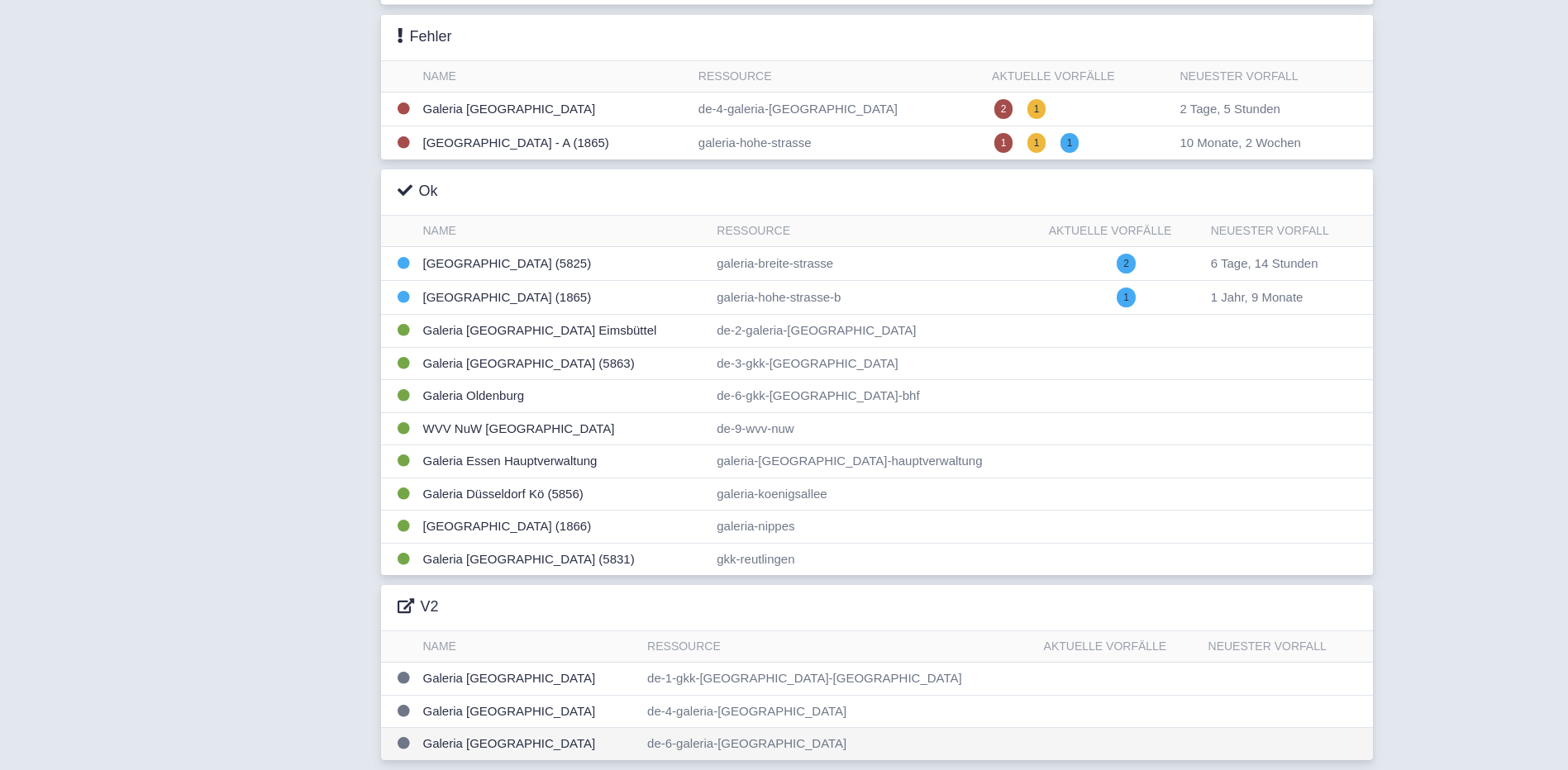
click at [493, 747] on td "Galeria [GEOGRAPHIC_DATA]" at bounding box center [528, 744] width 225 height 32
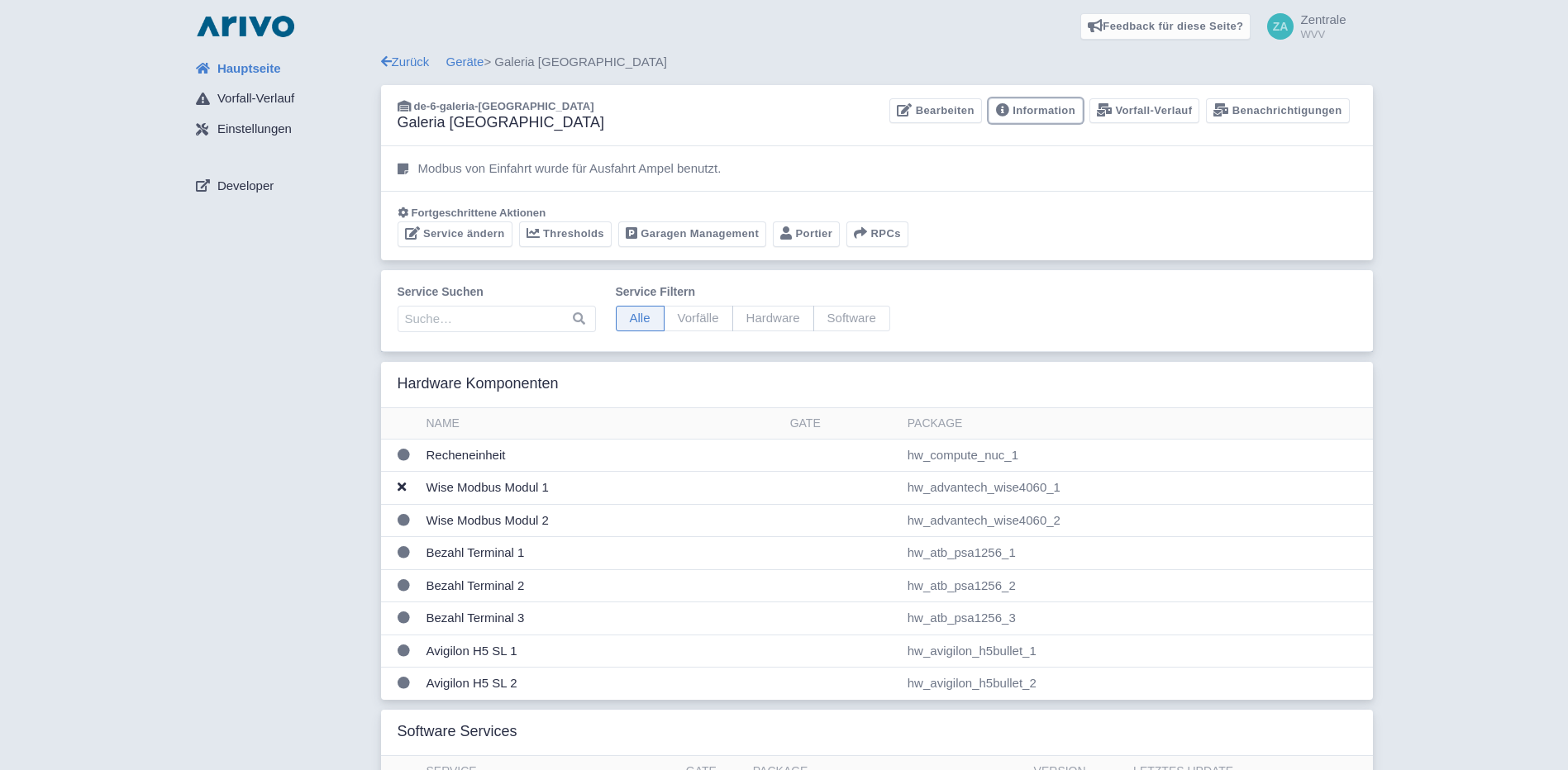
drag, startPoint x: 1030, startPoint y: 113, endPoint x: 1021, endPoint y: 139, distance: 27.5
click at [1031, 113] on link "Information" at bounding box center [1036, 110] width 94 height 25
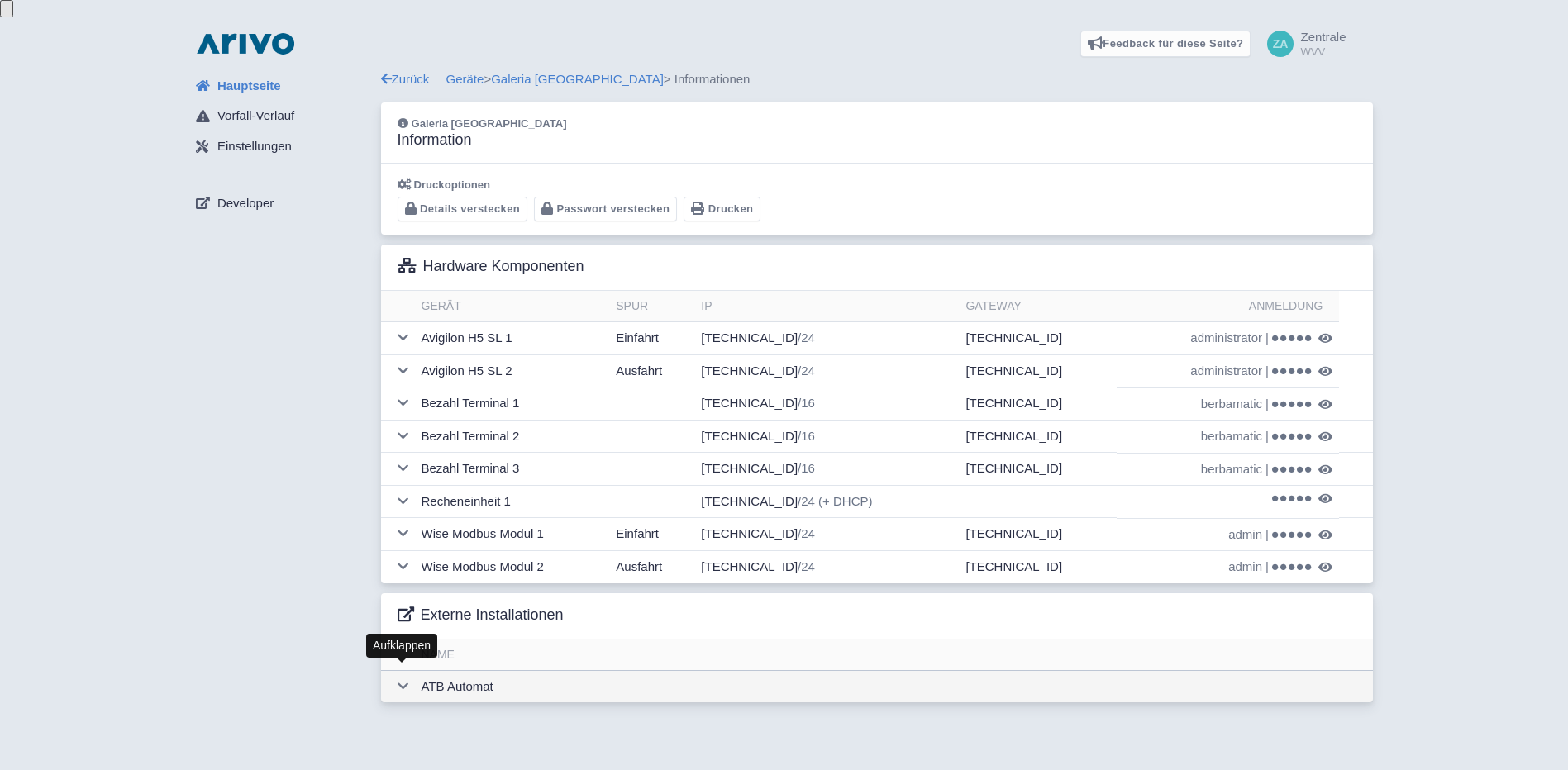
click at [402, 680] on icon at bounding box center [402, 685] width 10 height 12
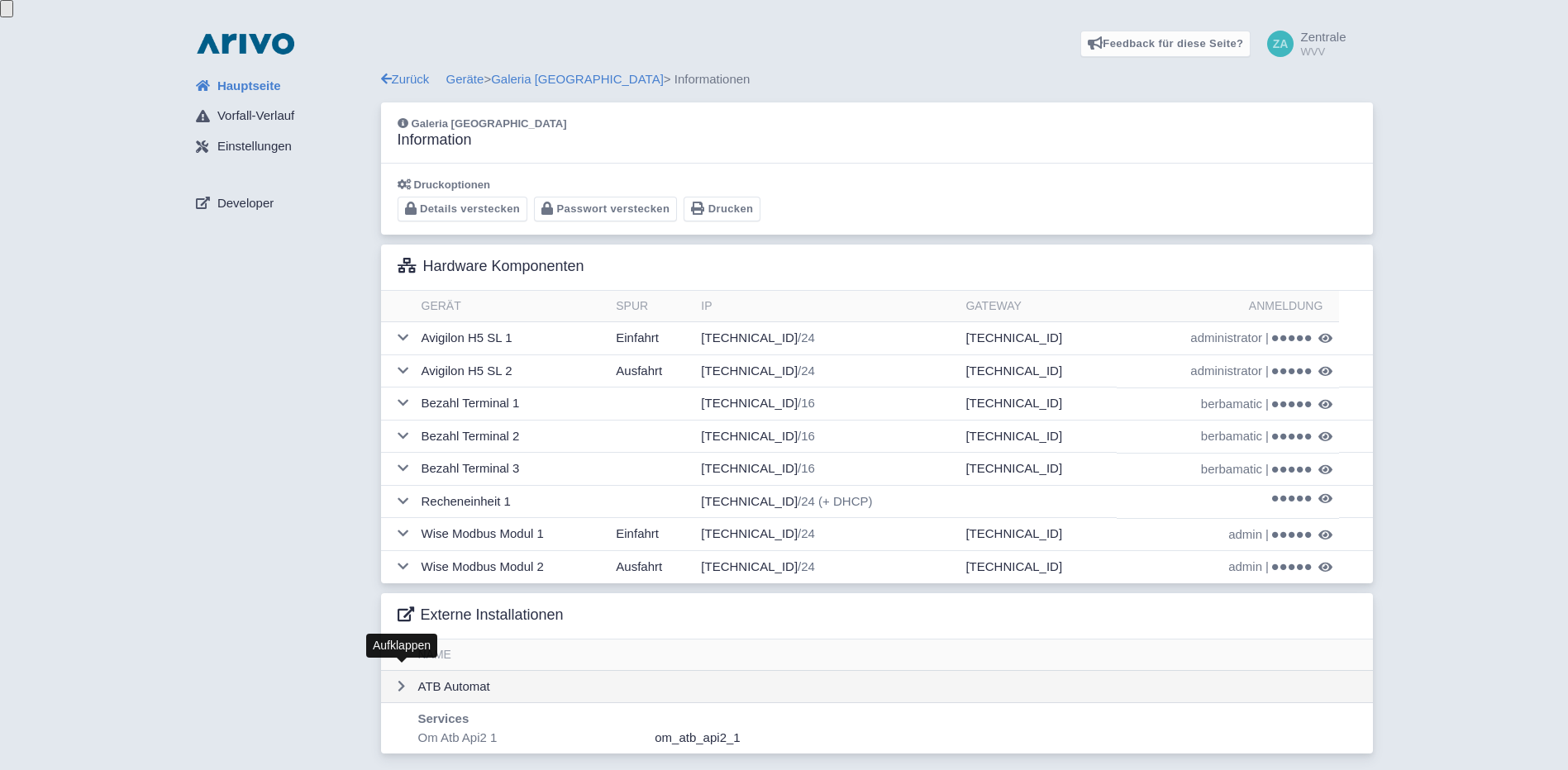
click at [402, 680] on icon at bounding box center [401, 685] width 8 height 12
